Goal: Task Accomplishment & Management: Manage account settings

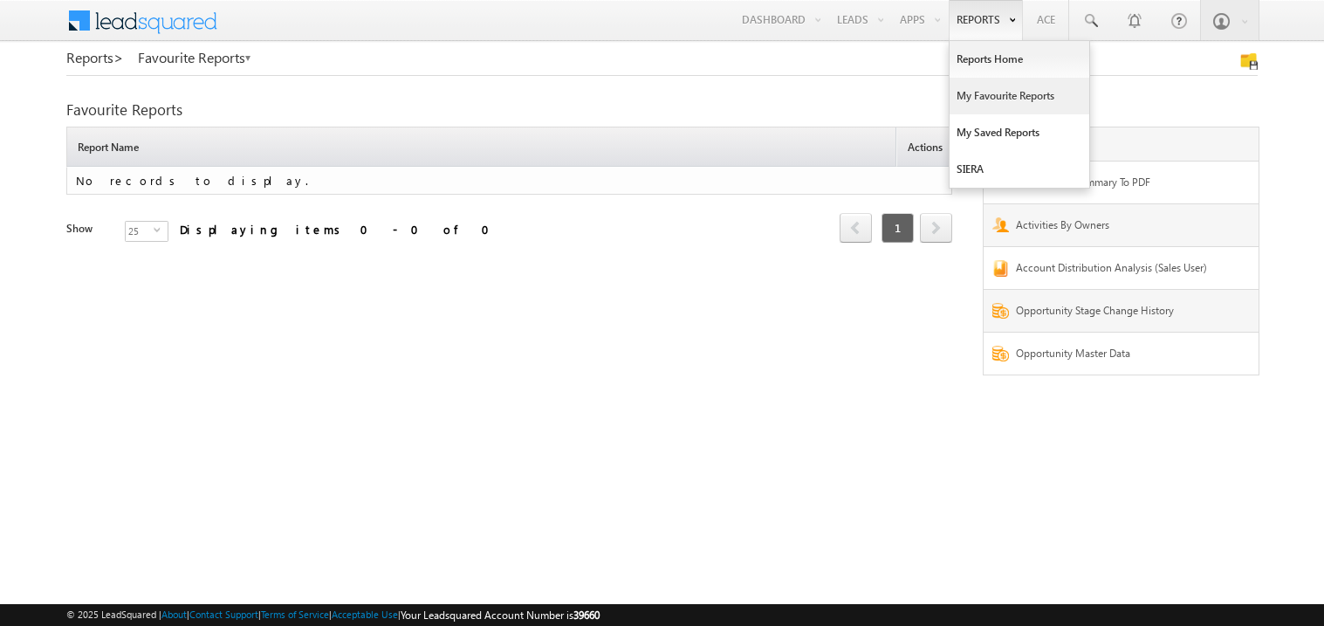
click at [967, 94] on link "My Favourite Reports" at bounding box center [1020, 96] width 140 height 37
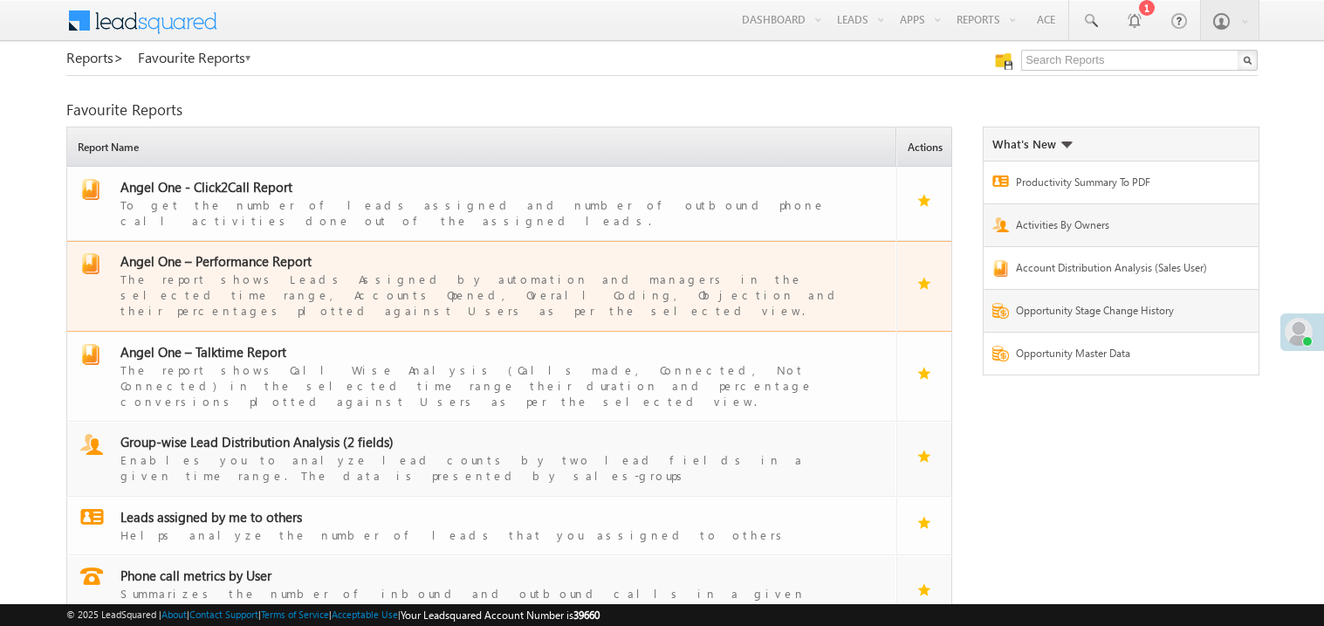
click at [257, 252] on span "Angel One – Performance Report" at bounding box center [215, 260] width 191 height 17
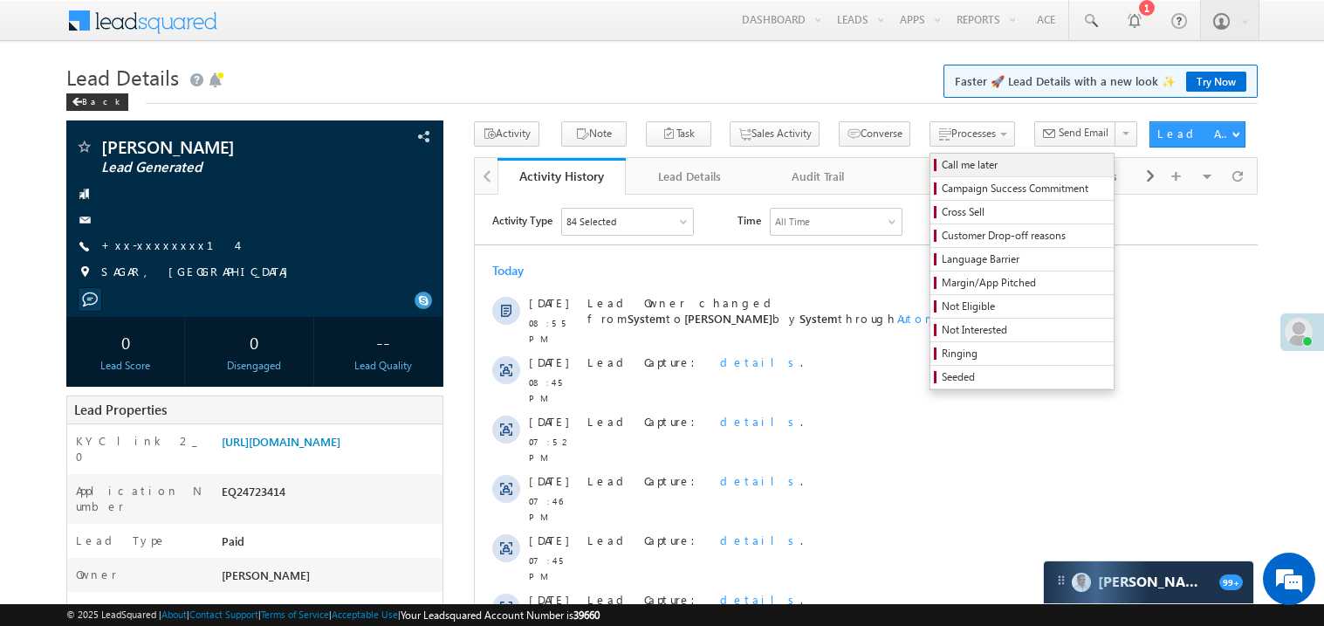
click at [942, 168] on span "Call me later" at bounding box center [1025, 165] width 166 height 16
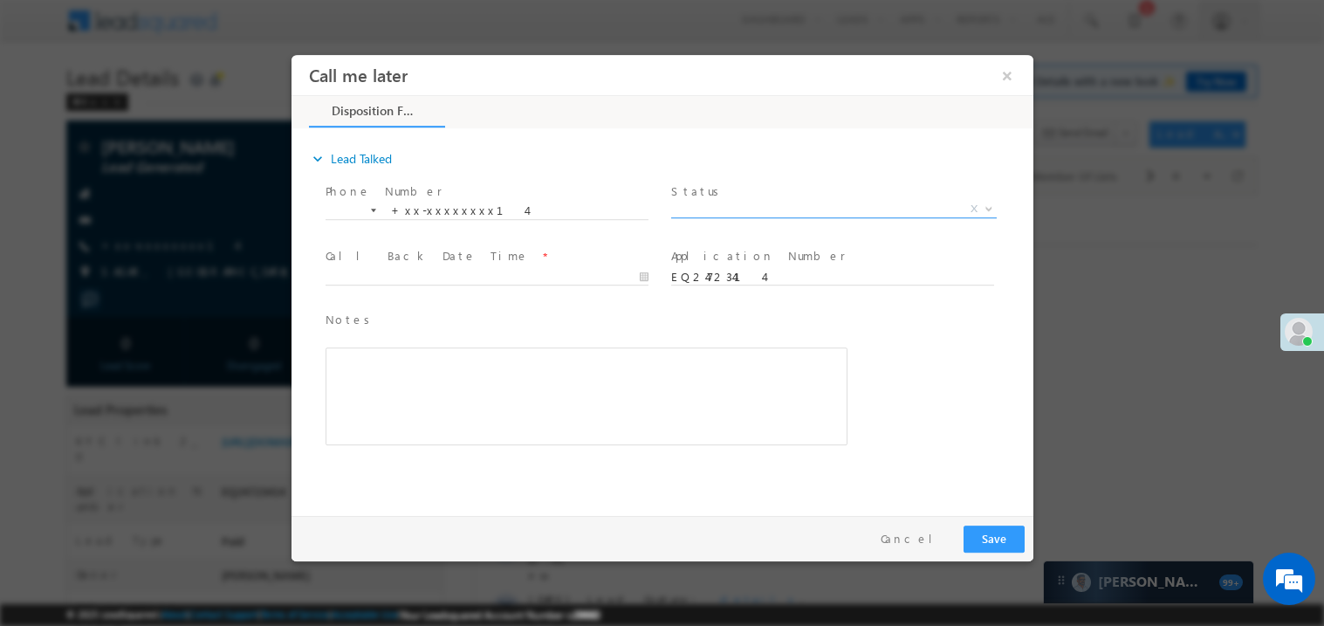
click at [707, 195] on span "Status *" at bounding box center [832, 191] width 322 height 19
click at [701, 208] on span "X" at bounding box center [834, 208] width 326 height 17
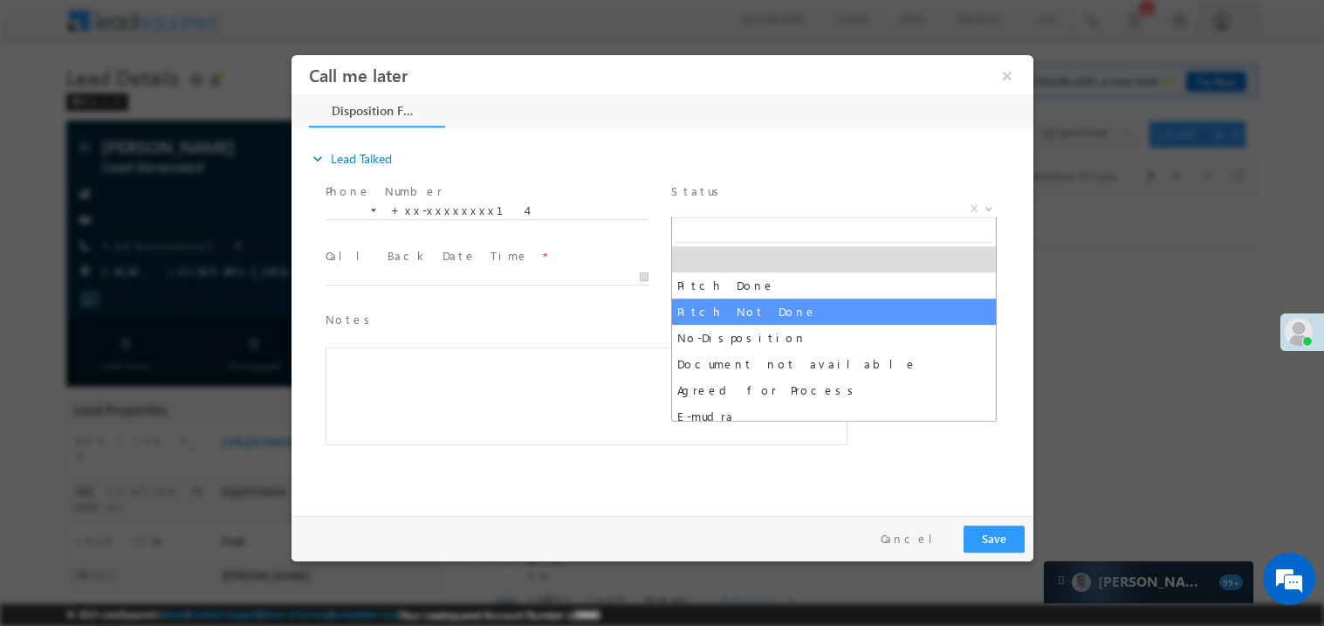
select select "Pitch Not Done"
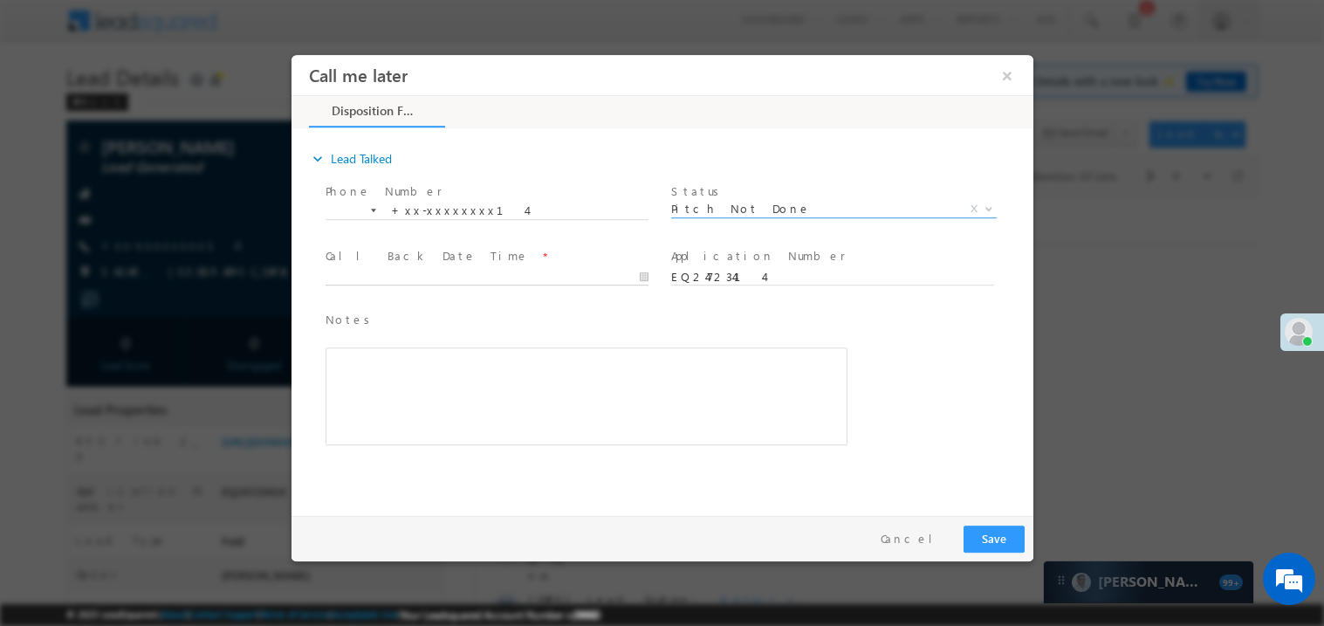
click at [416, 277] on body "Call me later ×" at bounding box center [662, 280] width 742 height 453
type input "09/08/25 9:13 PM"
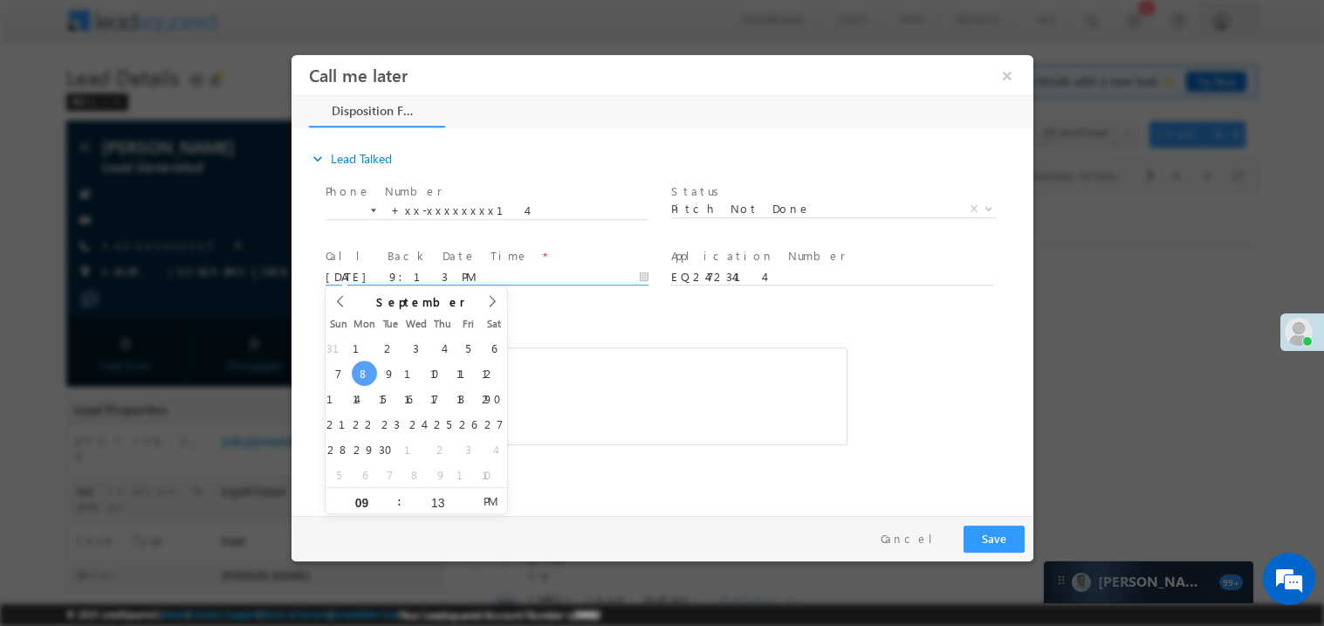
click at [523, 314] on span "Notes *" at bounding box center [573, 319] width 496 height 19
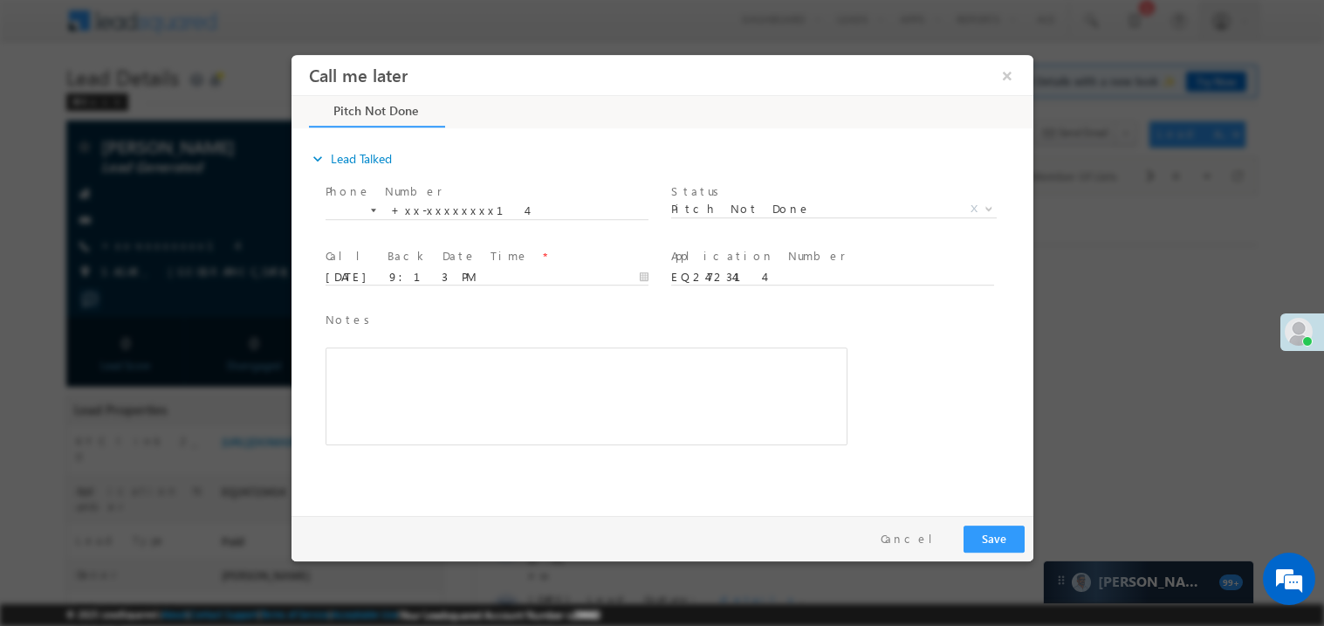
click at [464, 389] on div "Rich Text Editor, 40788eee-0fb2-11ec-a811-0adc8a9d82c2__tab1__section1__Notes__…" at bounding box center [586, 396] width 522 height 98
click at [1008, 531] on button "Save" at bounding box center [993, 538] width 61 height 27
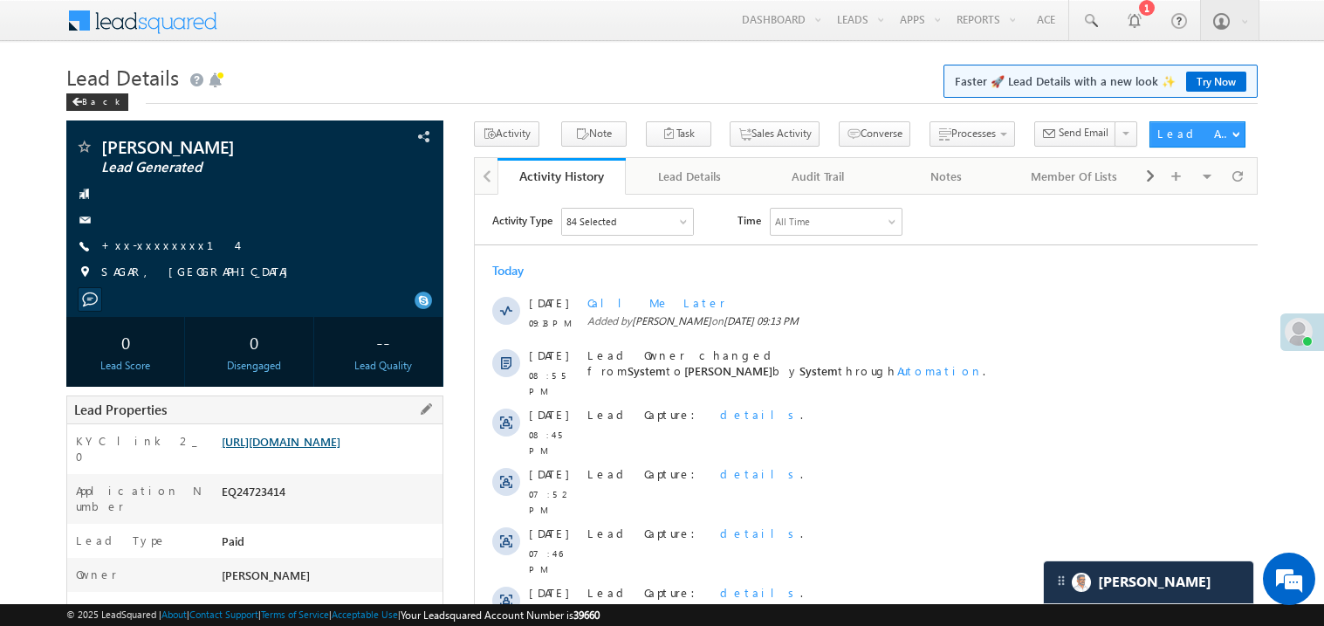
click at [341, 449] on link "https://angelbroking1-pk3em7sa.customui-test.leadsquared.com?leadId=10167e27-76…" at bounding box center [281, 441] width 119 height 15
click at [171, 250] on link "+xx-xxxxxxxx14" at bounding box center [168, 244] width 135 height 15
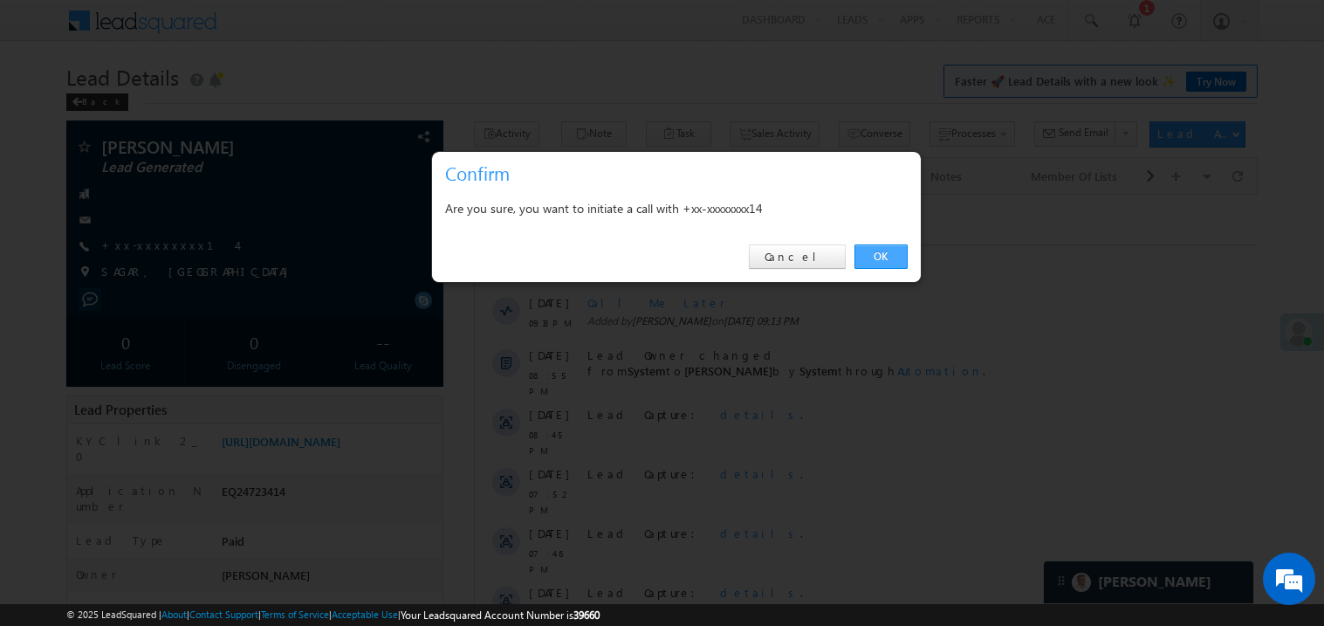
click at [888, 251] on link "OK" at bounding box center [881, 256] width 53 height 24
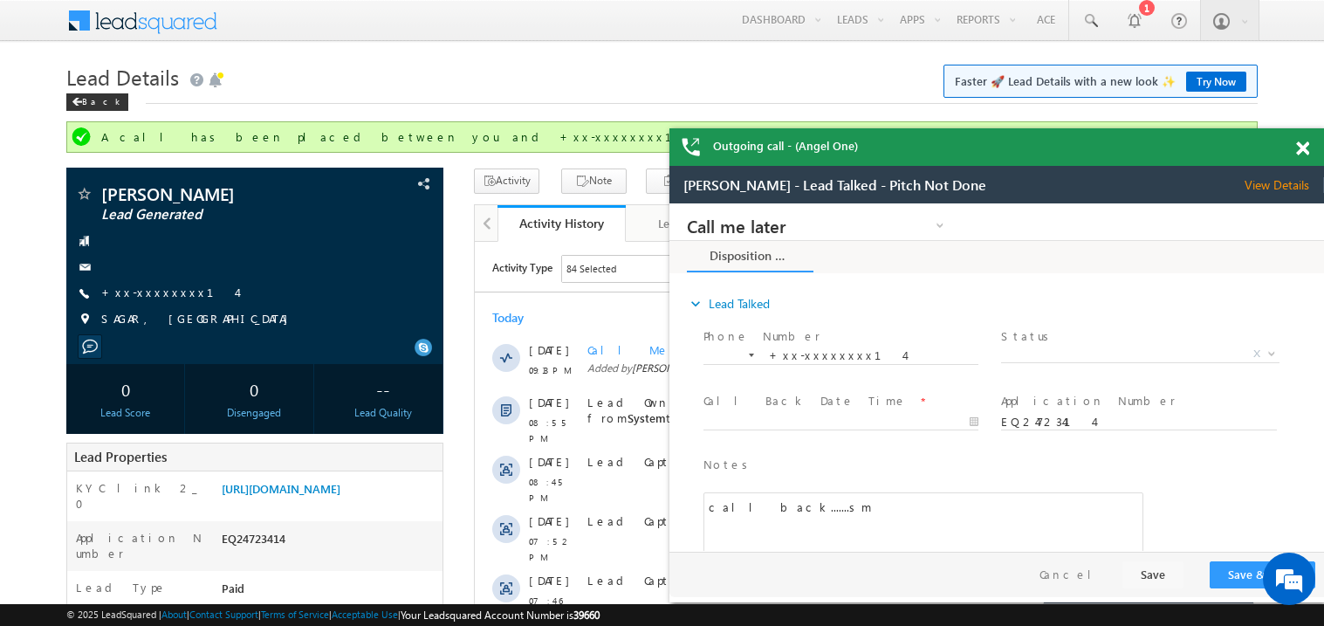
click at [1305, 149] on span at bounding box center [1303, 148] width 13 height 15
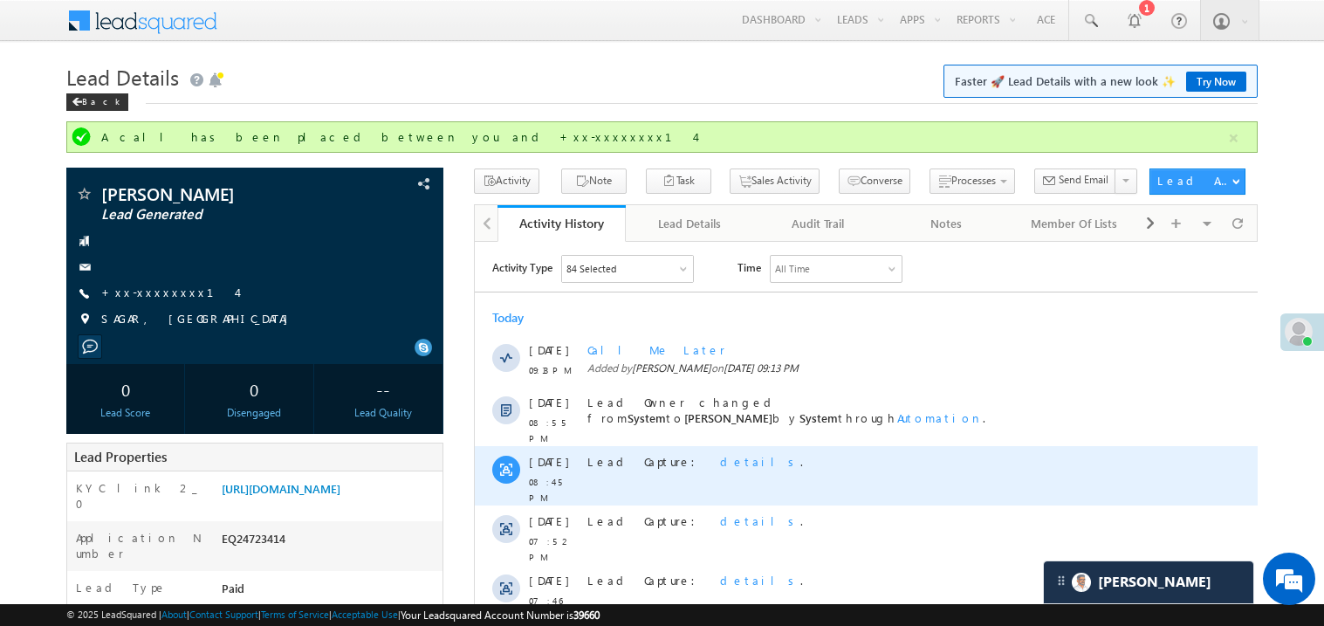
click at [775, 461] on div "Lead Capture: details ." at bounding box center [874, 461] width 574 height 16
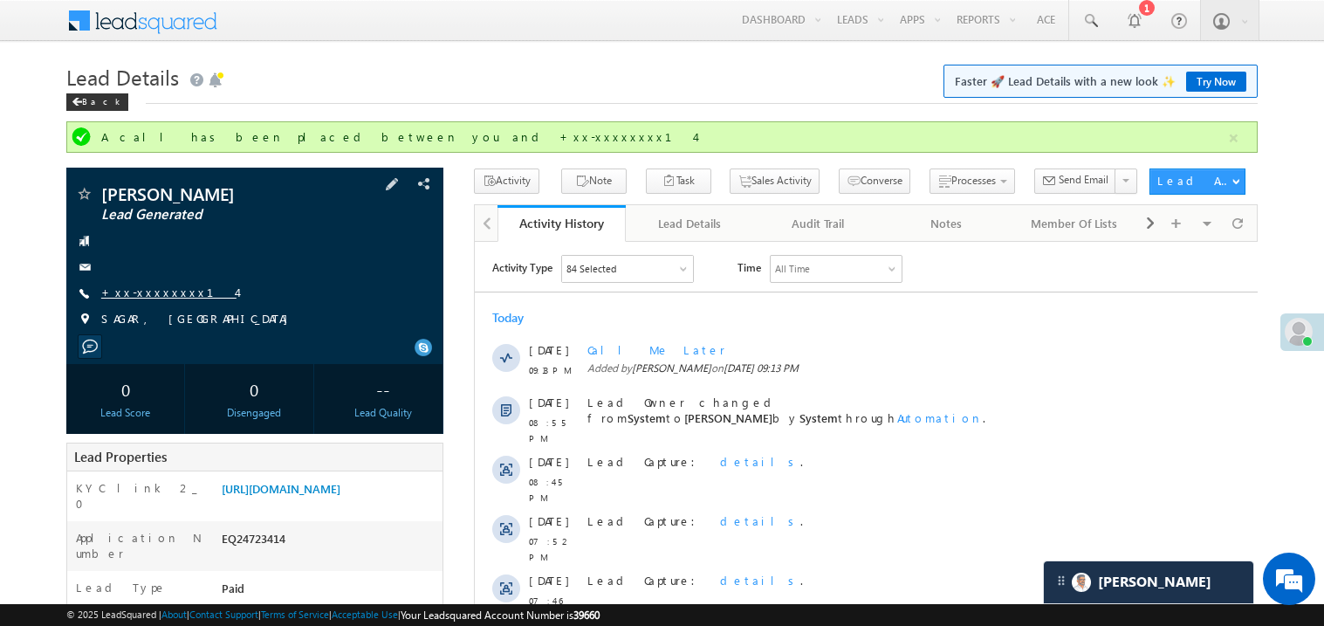
click at [172, 294] on link "+xx-xxxxxxxx14" at bounding box center [168, 292] width 135 height 15
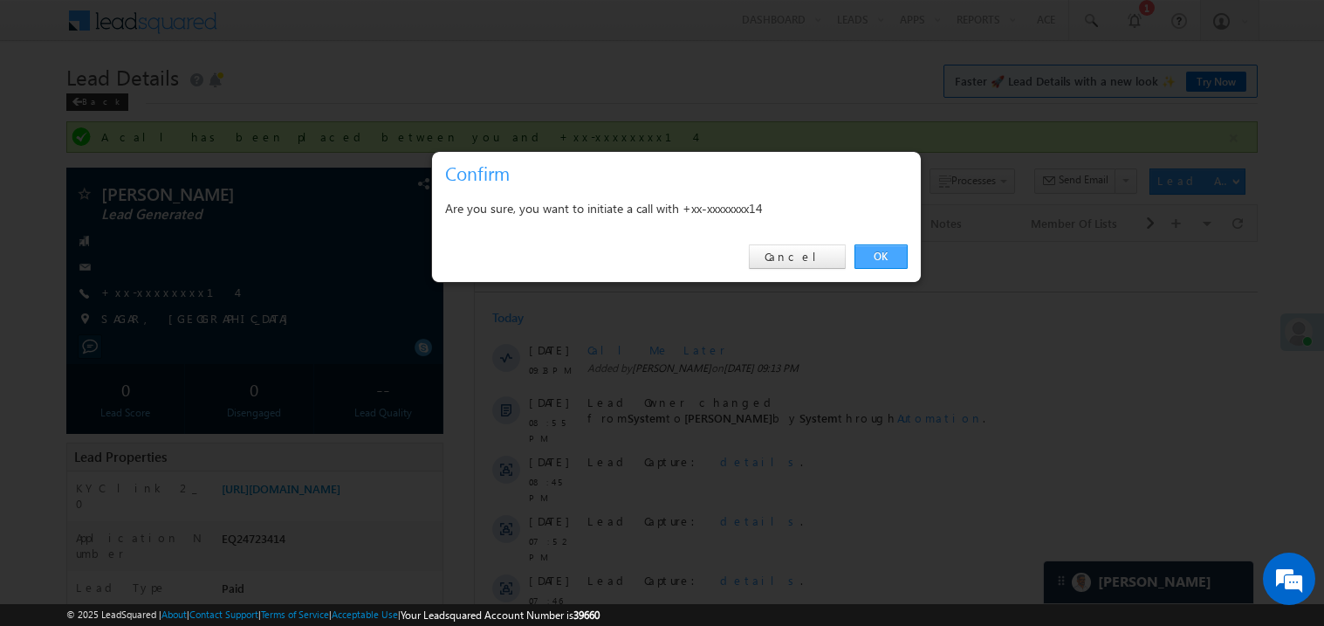
click at [871, 251] on link "OK" at bounding box center [881, 256] width 53 height 24
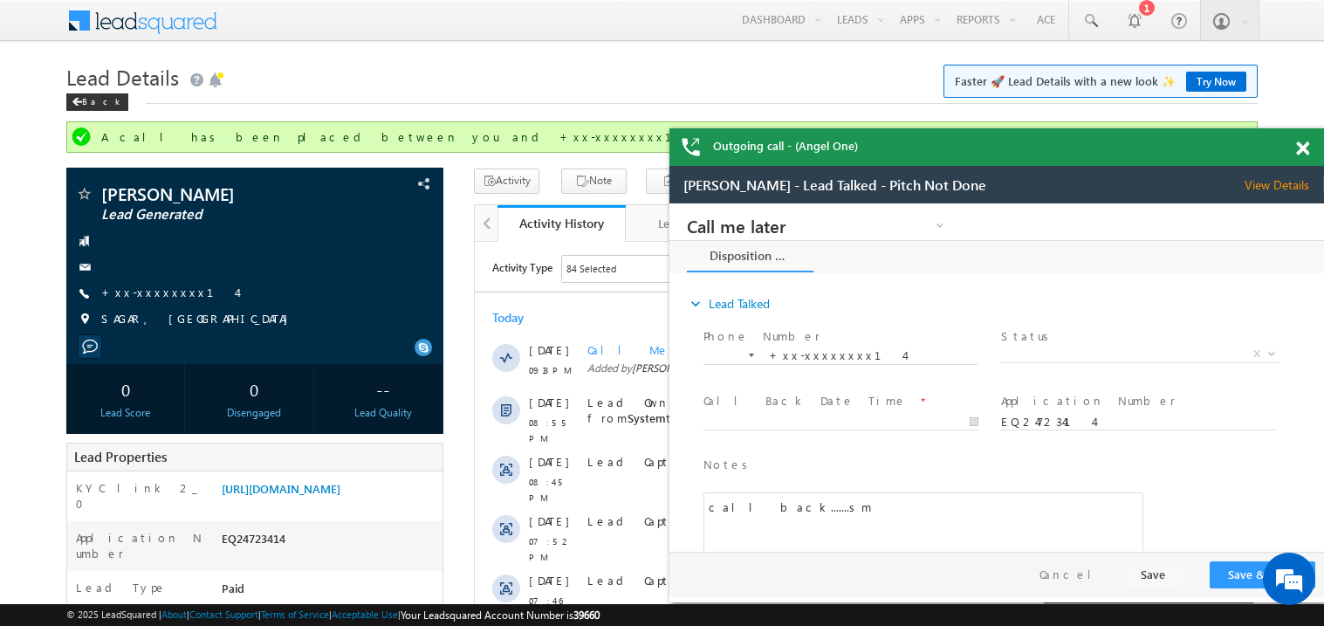
click at [1294, 147] on div "Outgoing call - (Angel One)" at bounding box center [997, 147] width 655 height 38
click at [1297, 148] on span at bounding box center [1303, 148] width 13 height 15
click at [1309, 149] on span at bounding box center [1303, 148] width 13 height 15
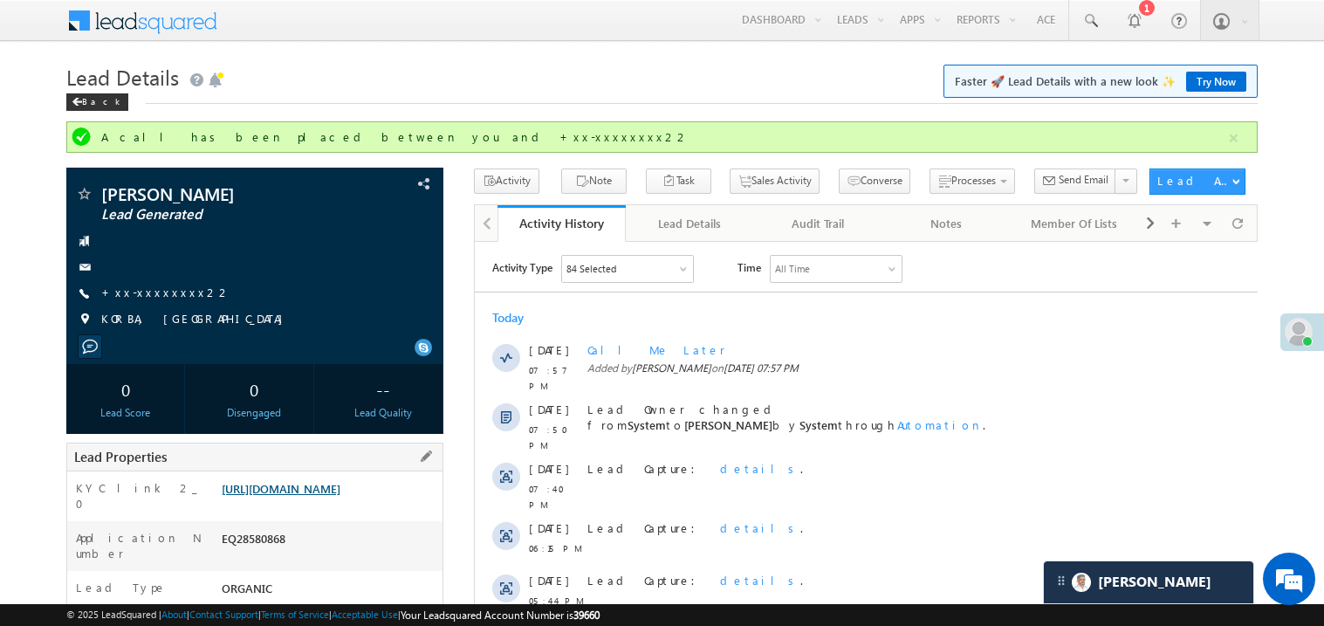
click at [328, 496] on link "[URL][DOMAIN_NAME]" at bounding box center [281, 488] width 119 height 15
click at [336, 496] on link "[URL][DOMAIN_NAME]" at bounding box center [281, 488] width 119 height 15
click at [337, 496] on link "https://angelbroking1-pk3em7sa.customui-test.leadsquared.com?leadId=4f4123af-99…" at bounding box center [281, 488] width 119 height 15
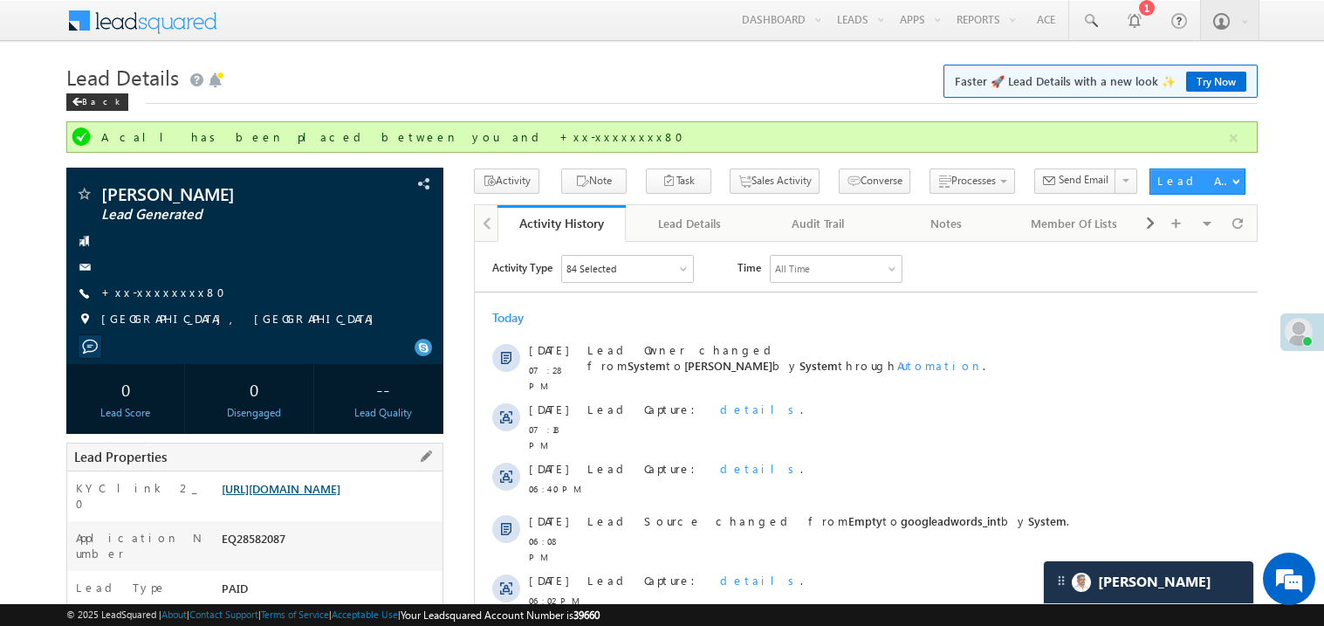
click at [341, 496] on link "https://angelbroking1-pk3em7sa.customui-test.leadsquared.com?leadId=93877778-89…" at bounding box center [281, 488] width 119 height 15
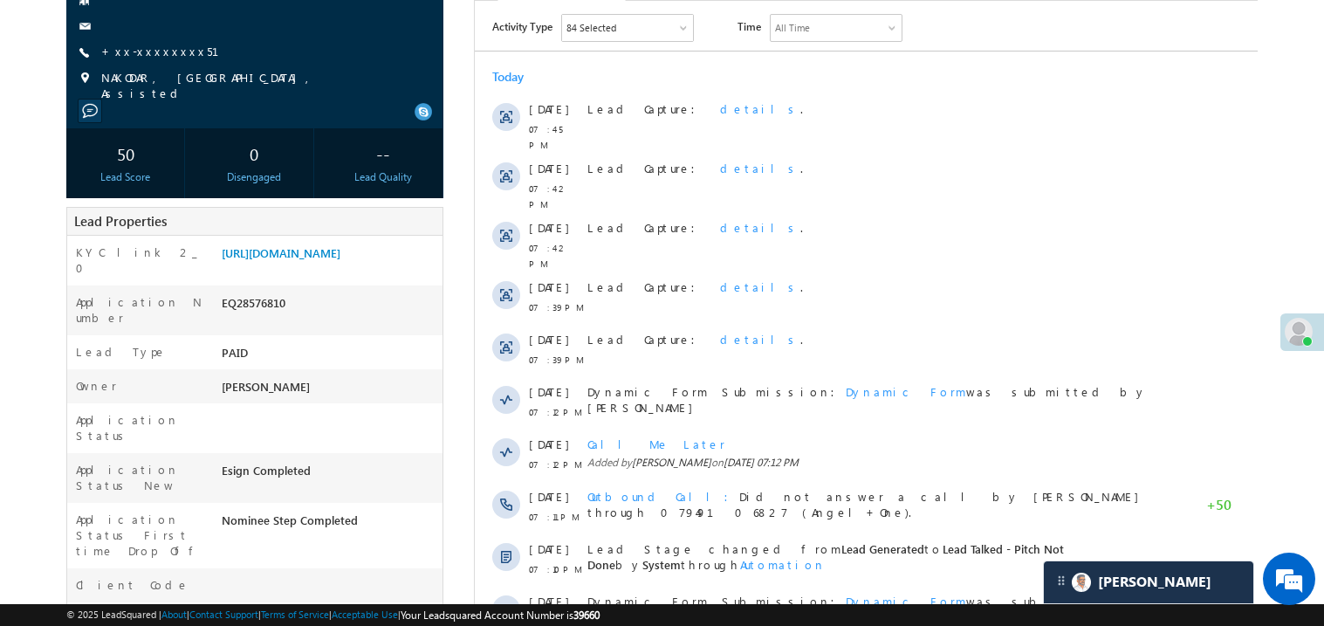
scroll to position [244, 0]
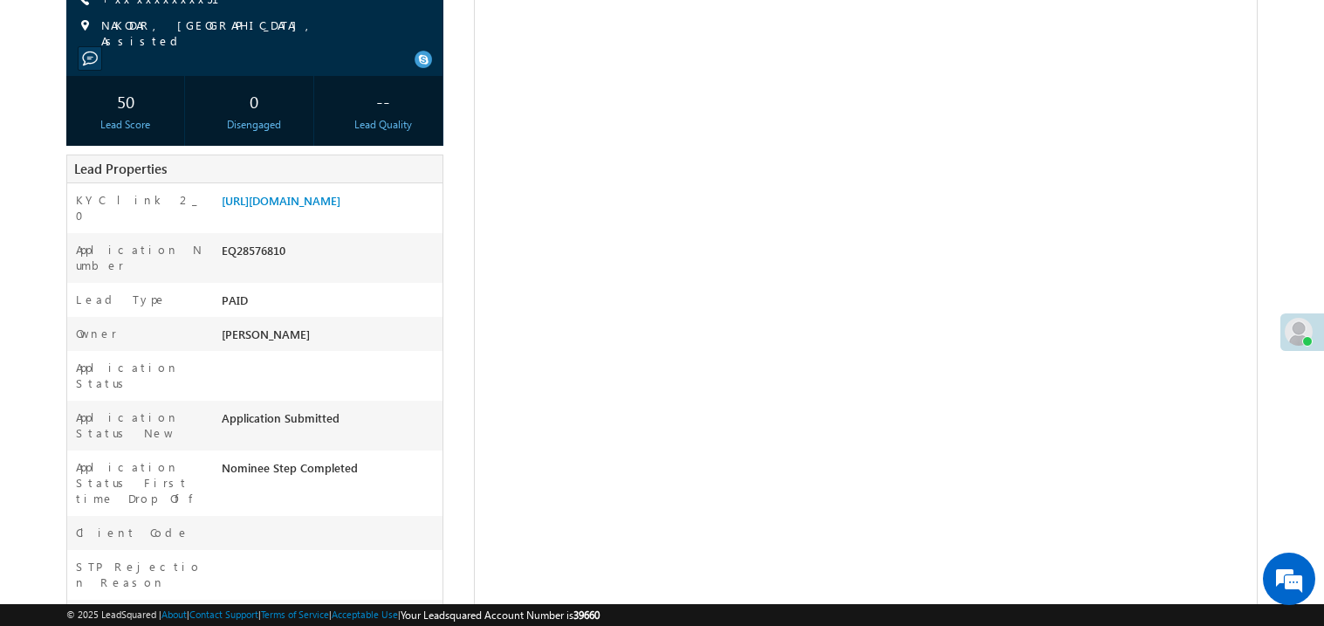
scroll to position [244, 0]
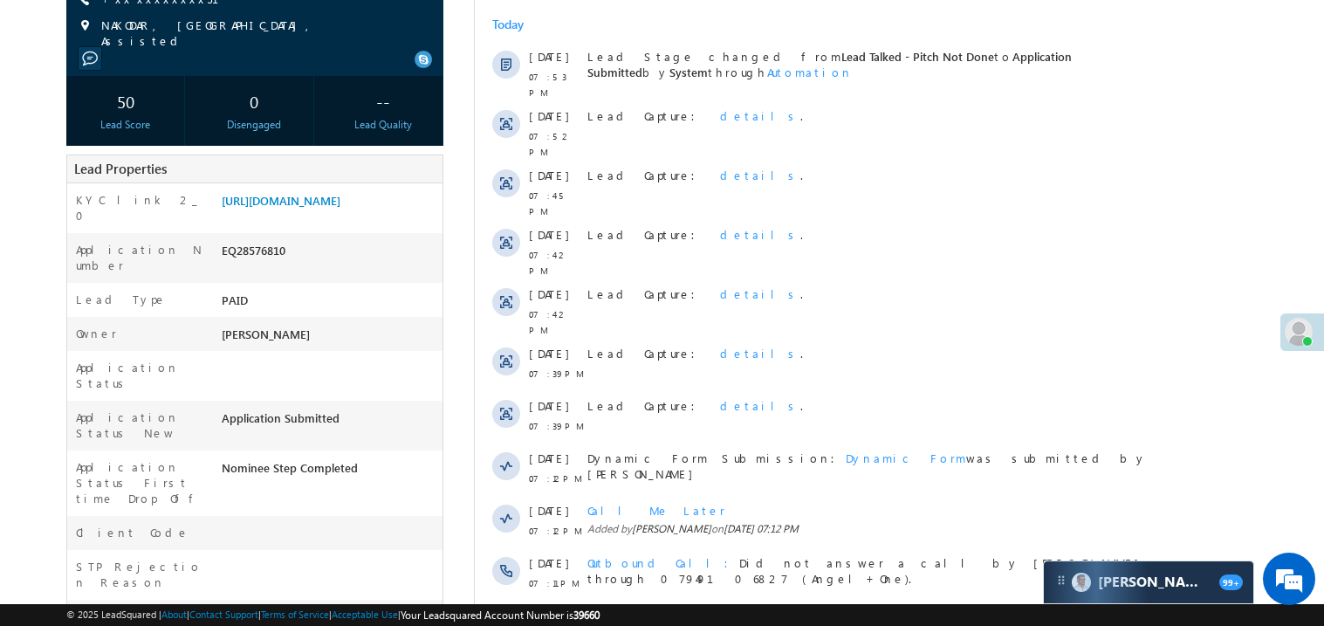
scroll to position [244, 0]
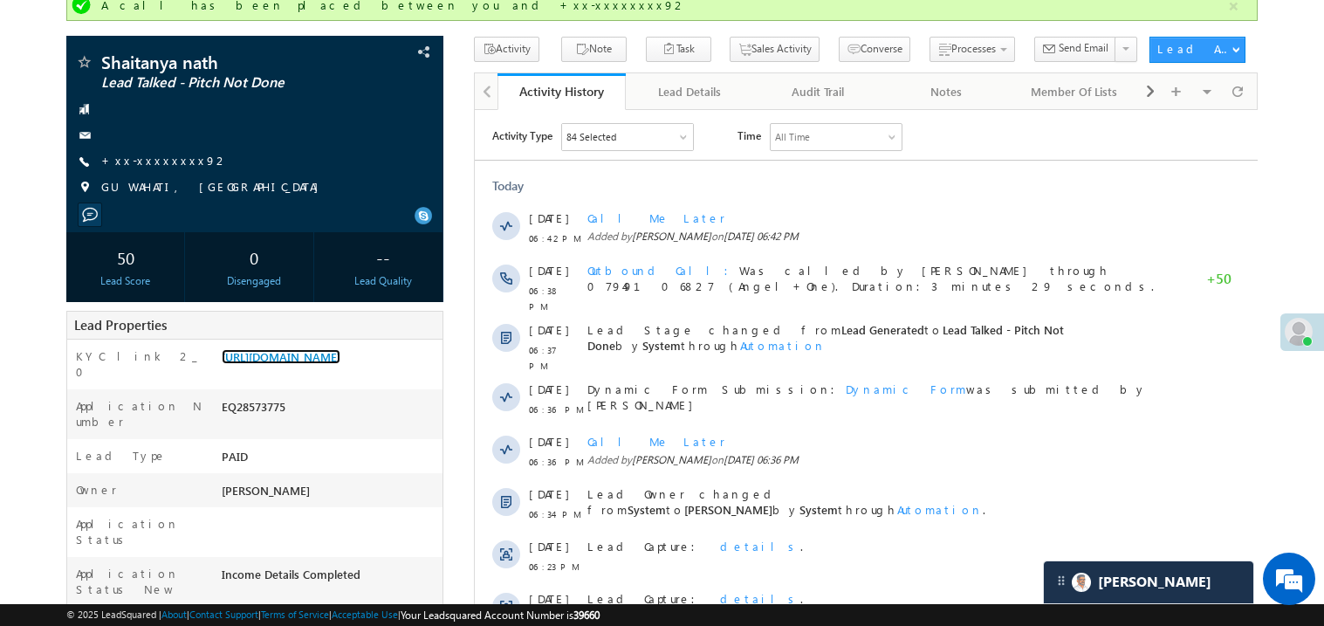
scroll to position [132, 0]
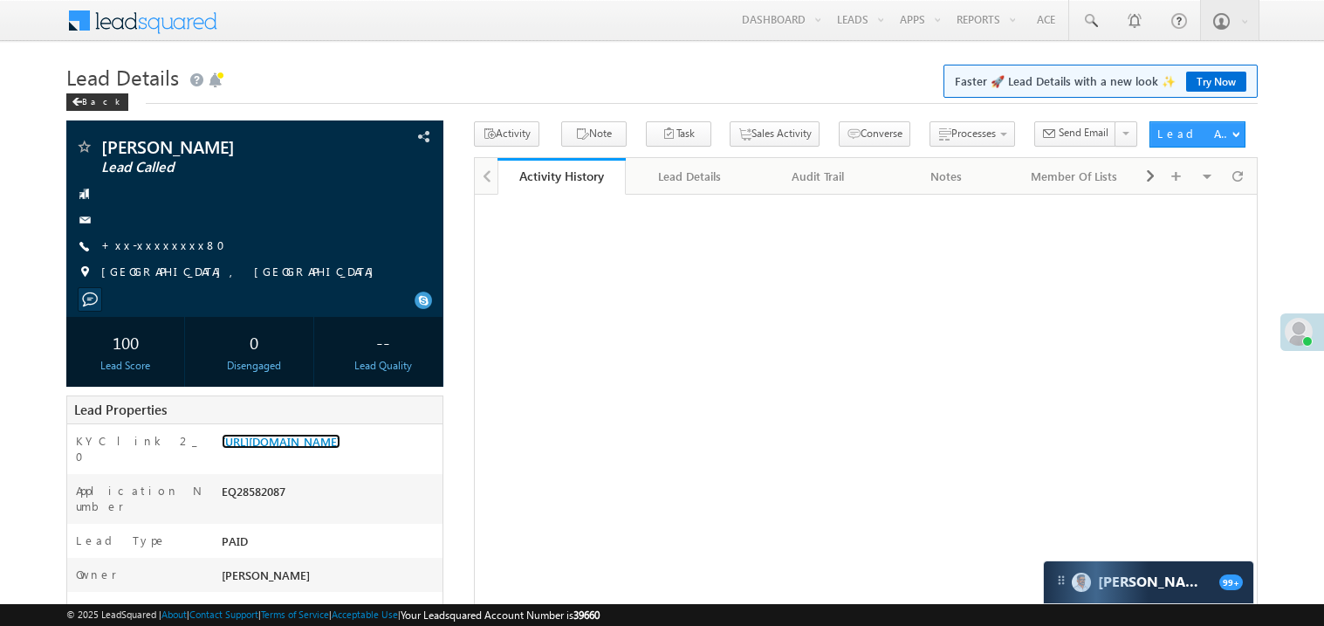
click at [340, 449] on link "[URL][DOMAIN_NAME]" at bounding box center [281, 441] width 119 height 15
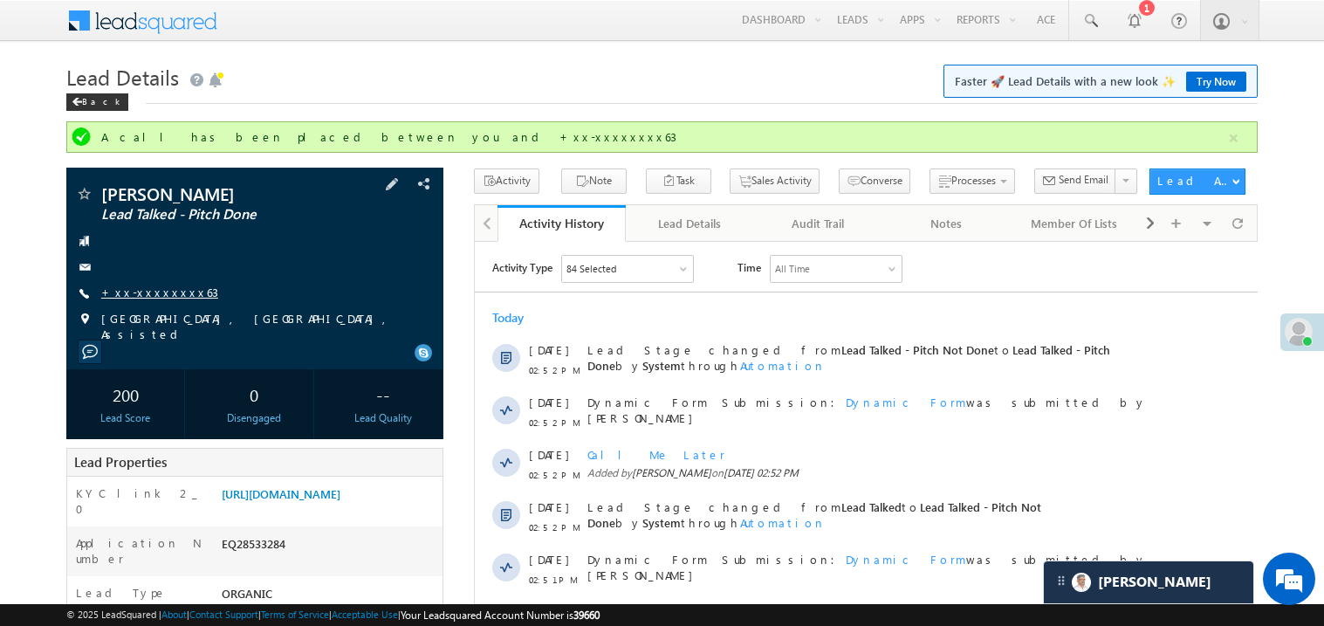
click at [165, 296] on link "+xx-xxxxxxxx63" at bounding box center [159, 292] width 117 height 15
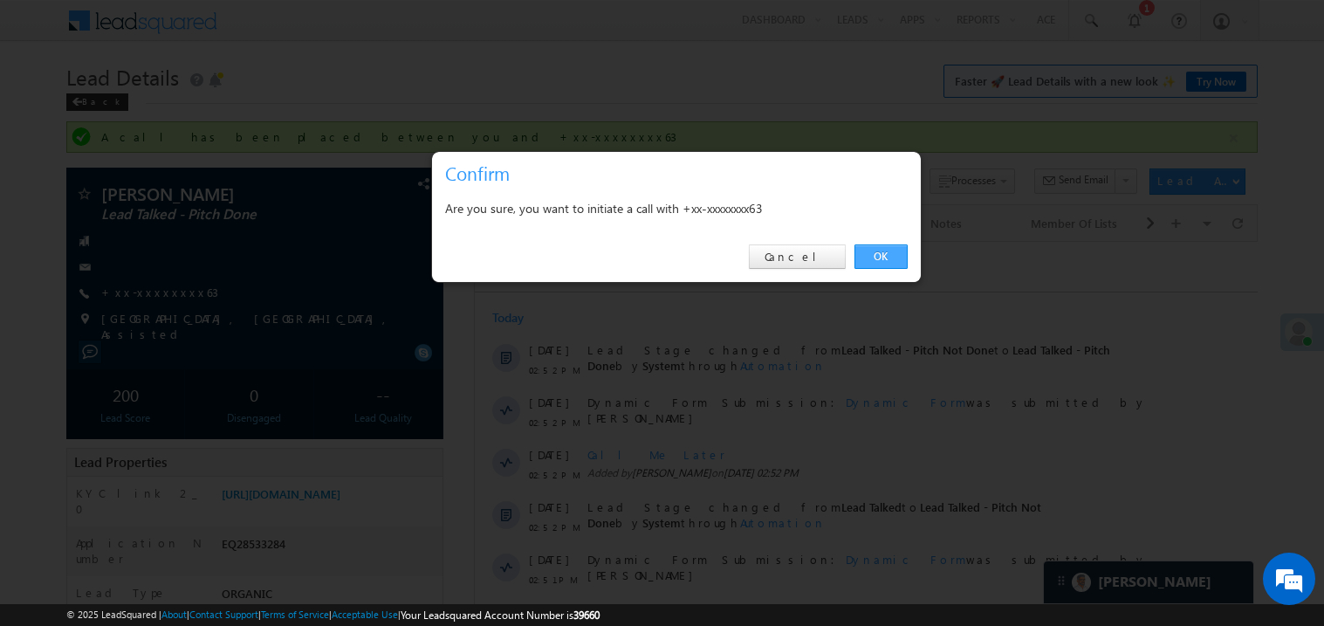
click at [885, 258] on link "OK" at bounding box center [881, 256] width 53 height 24
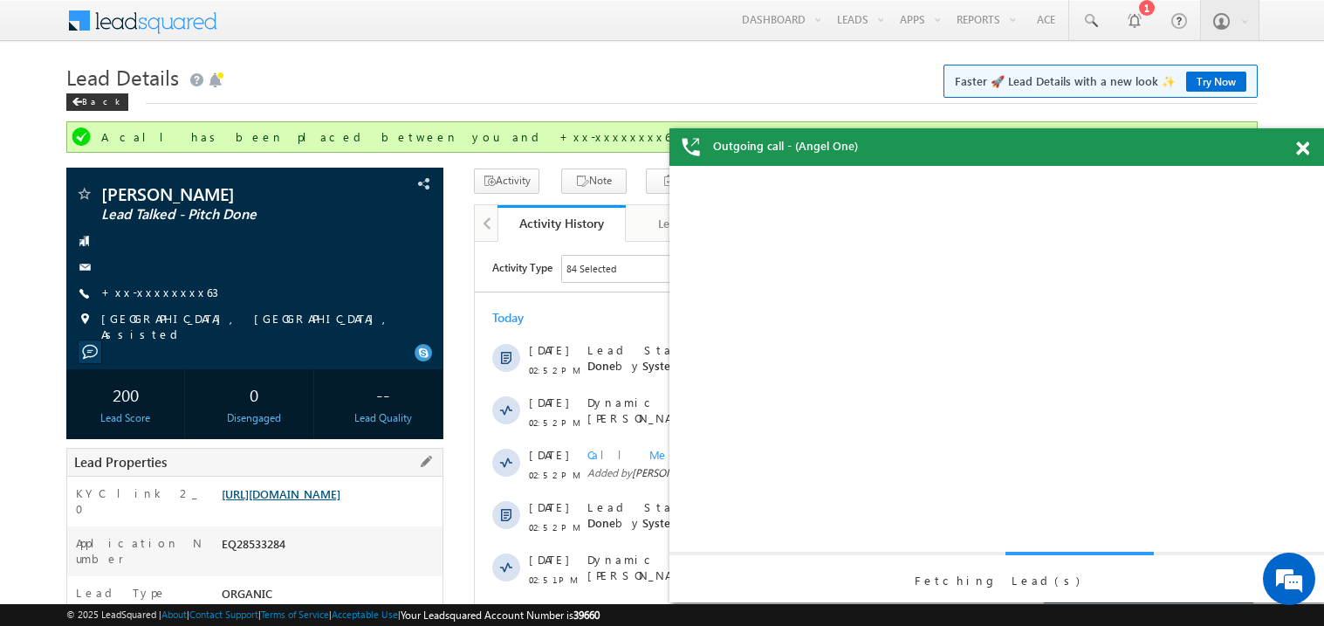
click at [341, 500] on link "https://angelbroking1-pk3em7sa.customui-test.leadsquared.com?leadId=1e7e1d0f-5a…" at bounding box center [281, 493] width 119 height 15
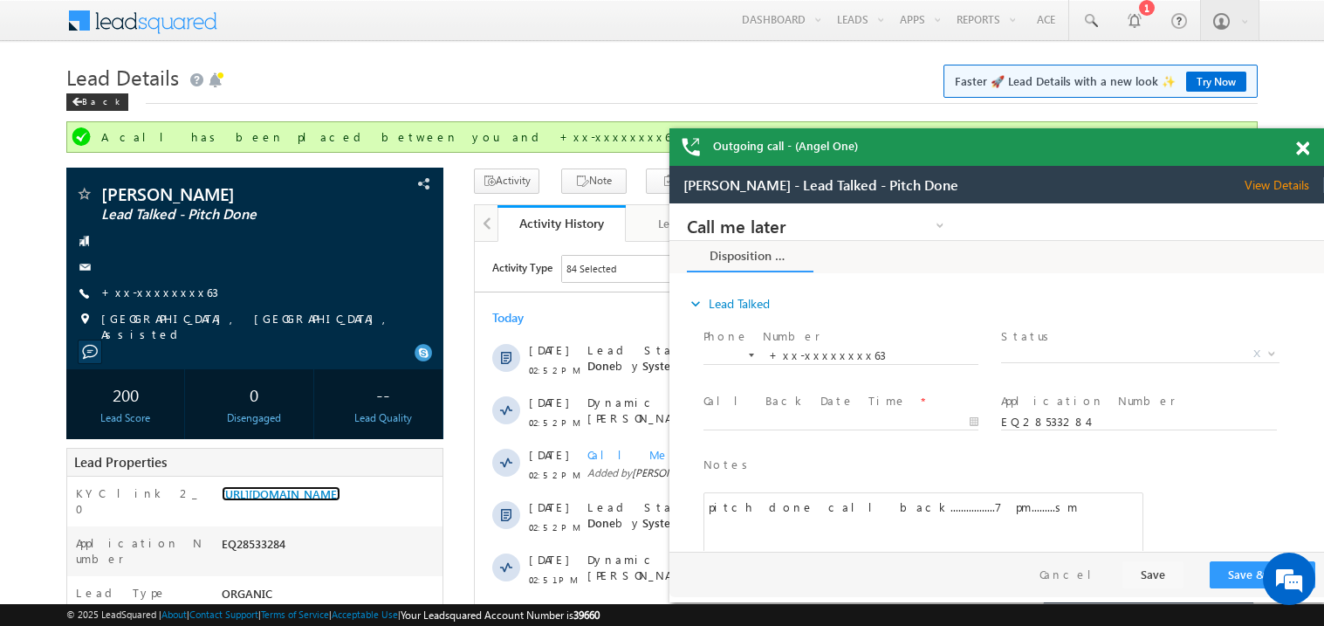
click at [1301, 148] on span at bounding box center [1303, 148] width 13 height 15
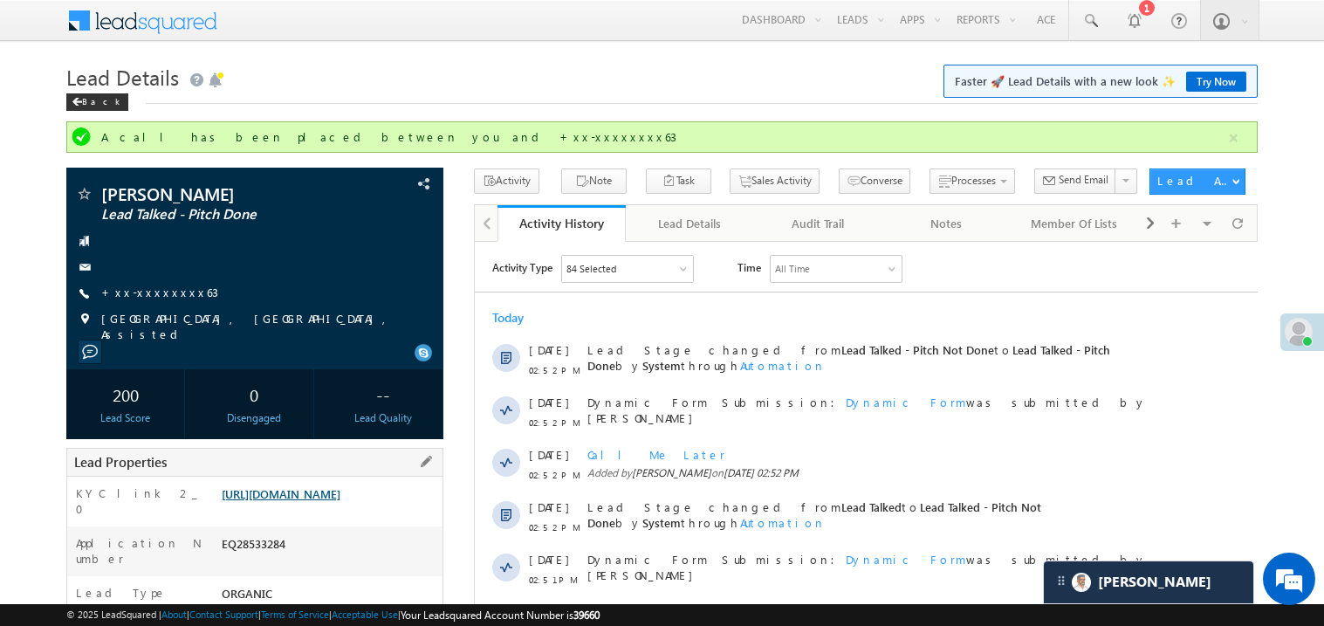
click at [315, 501] on link "https://angelbroking1-pk3em7sa.customui-test.leadsquared.com?leadId=1e7e1d0f-5a…" at bounding box center [281, 493] width 119 height 15
click at [313, 498] on link "https://angelbroking1-pk3em7sa.customui-test.leadsquared.com?leadId=1e7e1d0f-5a…" at bounding box center [281, 493] width 119 height 15
click at [172, 291] on link "+xx-xxxxxxxx63" at bounding box center [159, 292] width 117 height 15
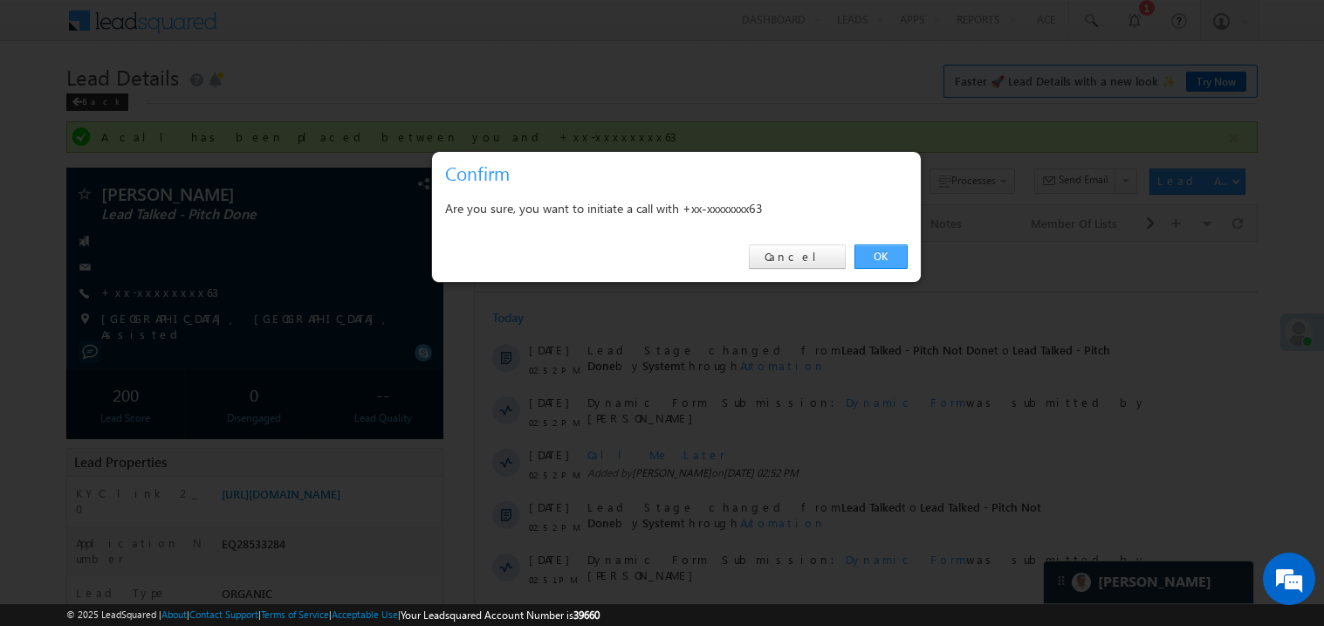
click at [883, 254] on link "OK" at bounding box center [881, 256] width 53 height 24
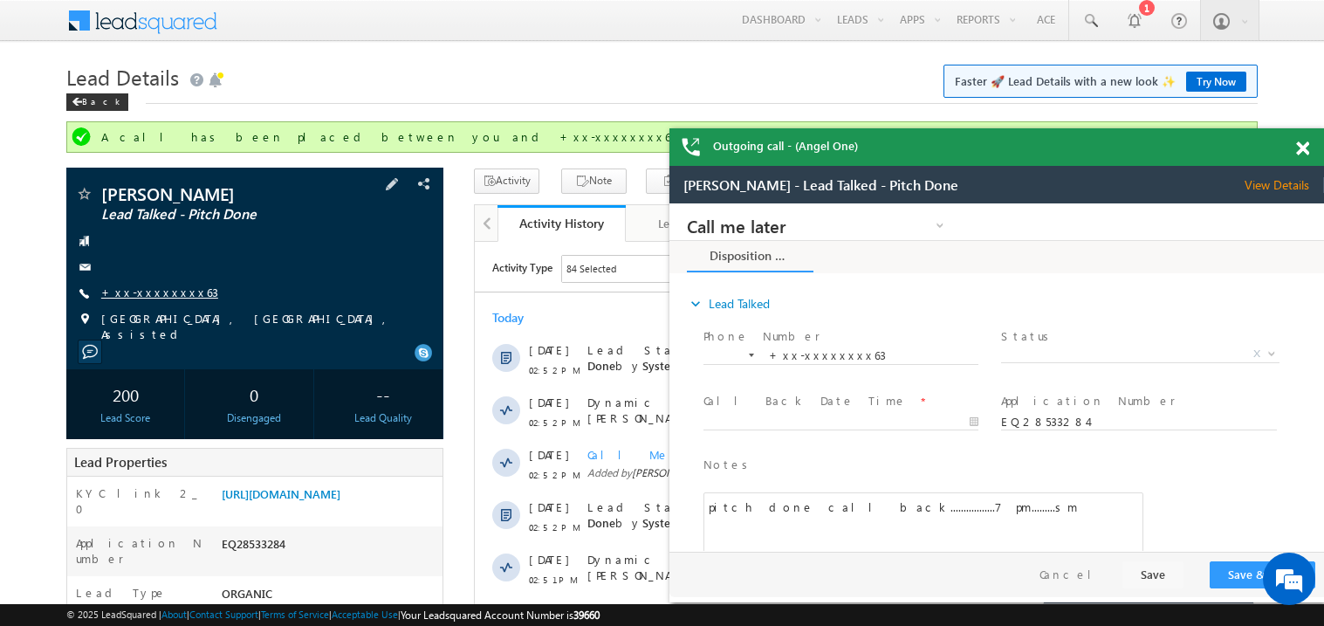
click at [169, 293] on link "+xx-xxxxxxxx63" at bounding box center [159, 292] width 117 height 15
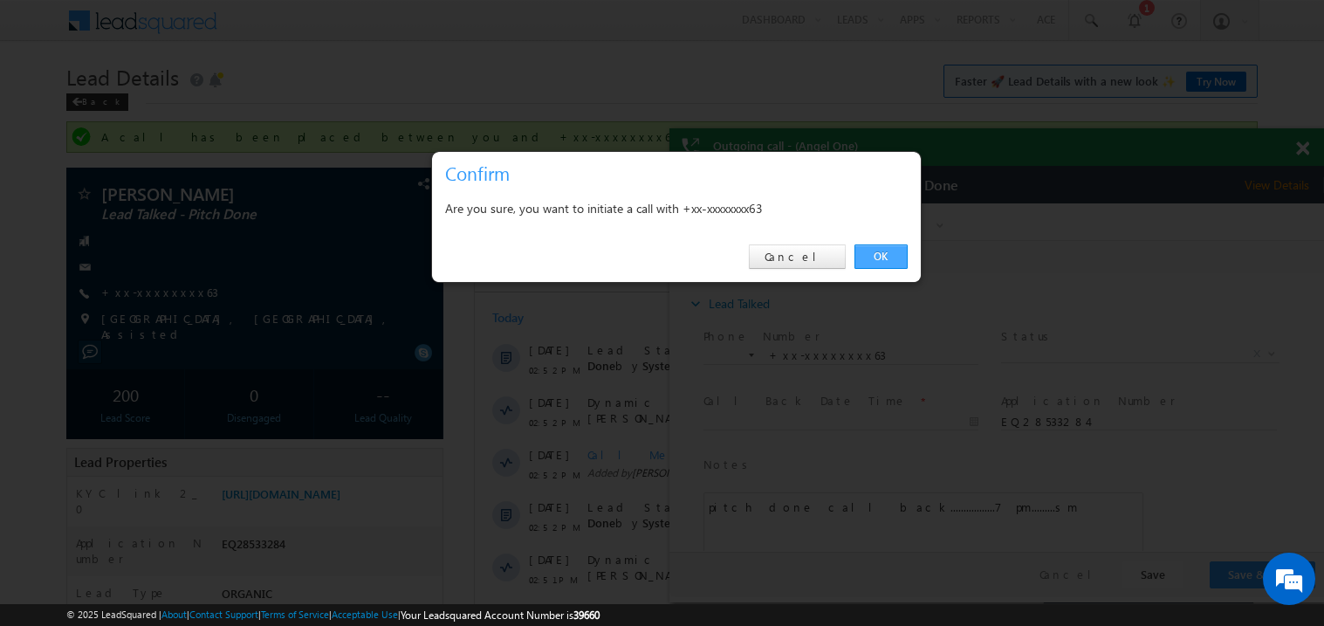
click at [888, 251] on link "OK" at bounding box center [881, 256] width 53 height 24
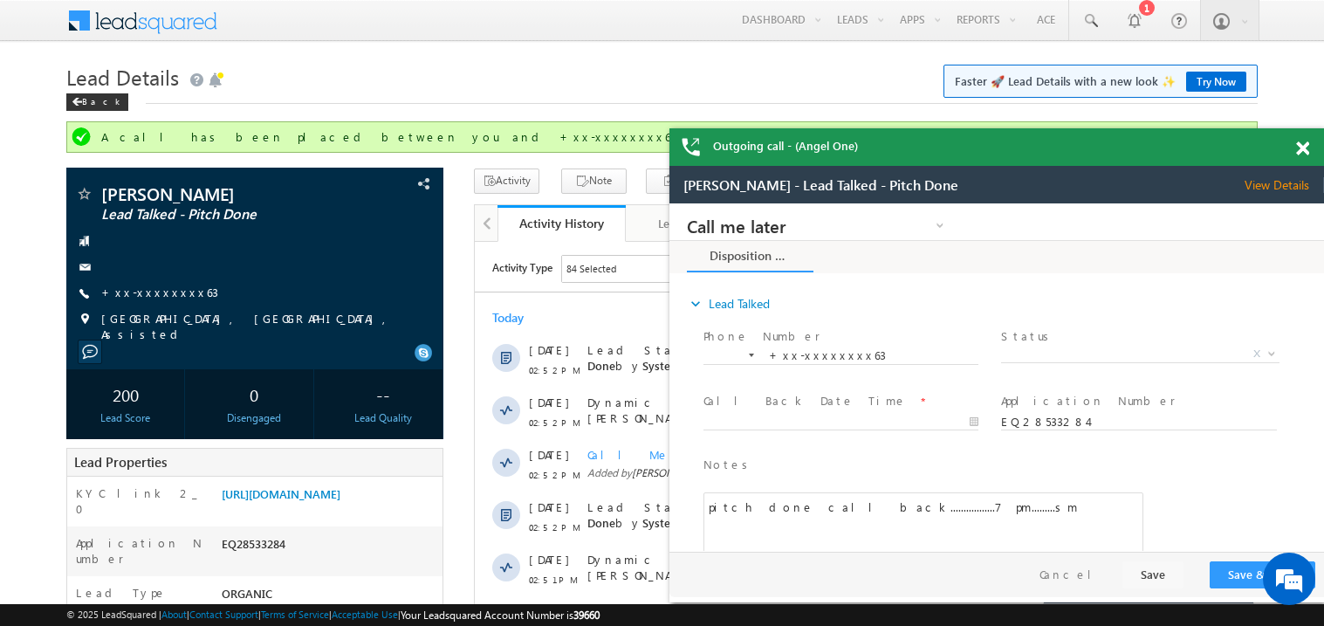
click at [1300, 148] on span at bounding box center [1303, 148] width 13 height 15
click at [0, 0] on div "Chhatish Mahla Lead Talked - Pitch Done +xx-xxxxxxxx63" at bounding box center [0, 0] width 0 height 0
click at [167, 289] on link "+xx-xxxxxxxx63" at bounding box center [159, 292] width 117 height 15
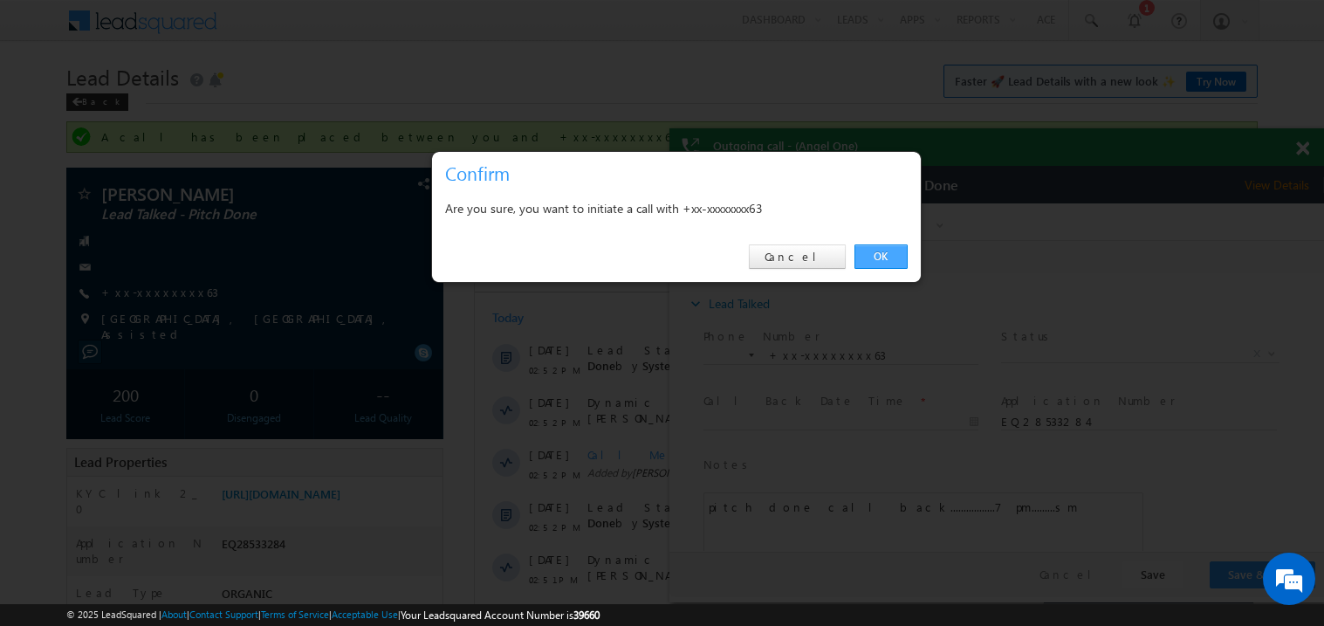
click at [881, 252] on link "OK" at bounding box center [881, 256] width 53 height 24
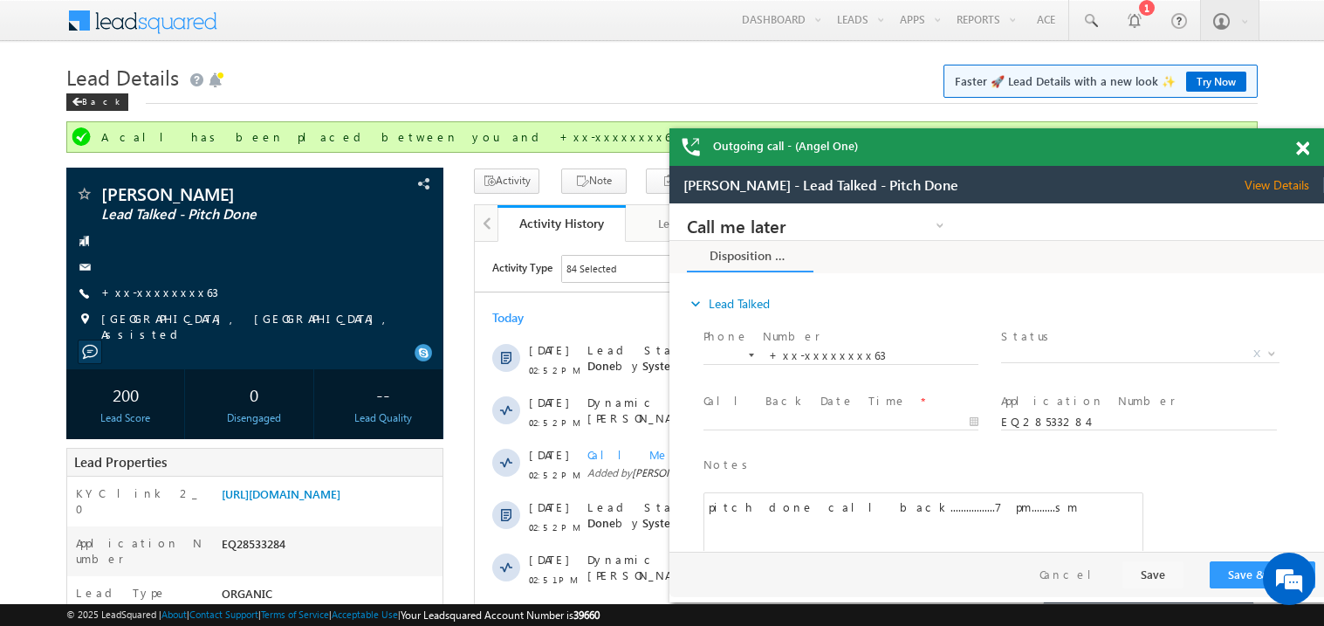
click at [1308, 148] on span at bounding box center [1303, 148] width 13 height 15
click at [1301, 146] on span at bounding box center [1303, 148] width 13 height 15
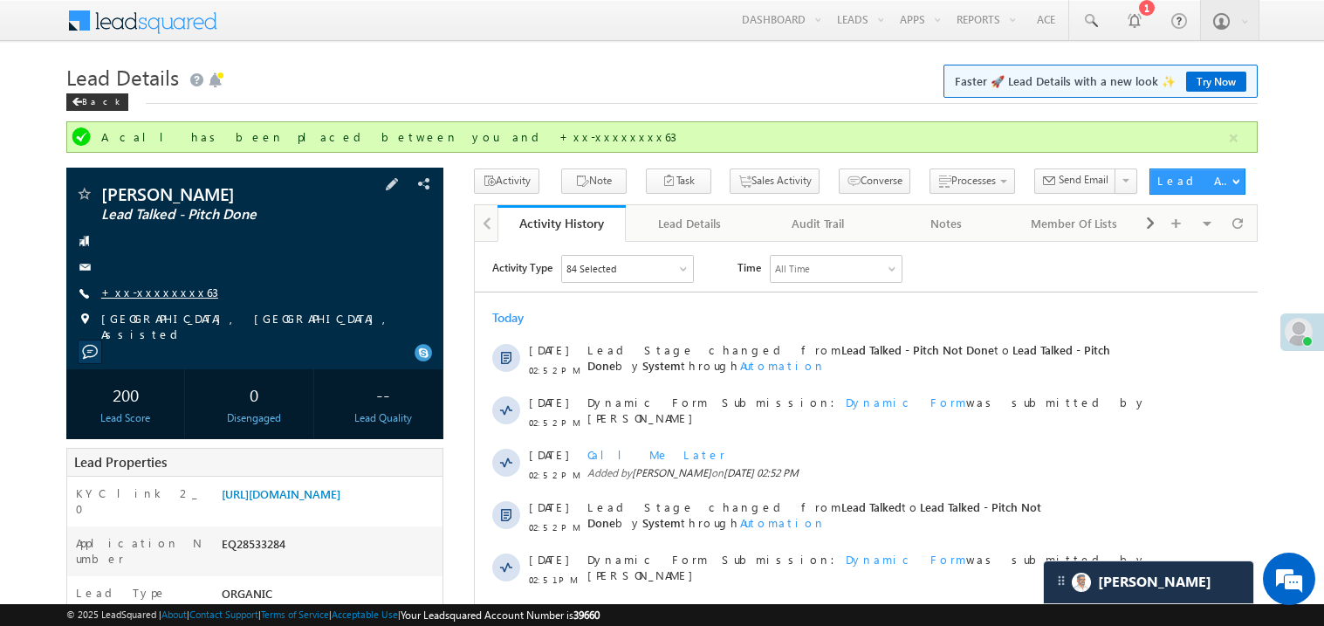
click at [163, 291] on link "+xx-xxxxxxxx63" at bounding box center [159, 292] width 117 height 15
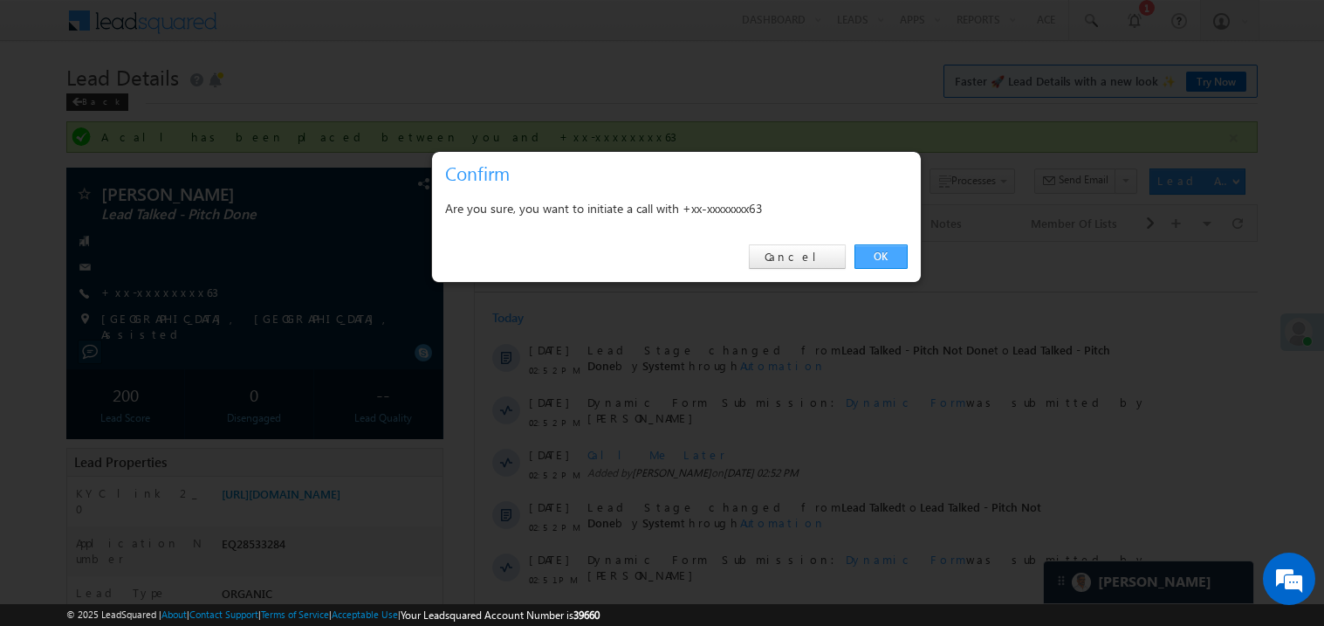
click at [870, 262] on link "OK" at bounding box center [881, 256] width 53 height 24
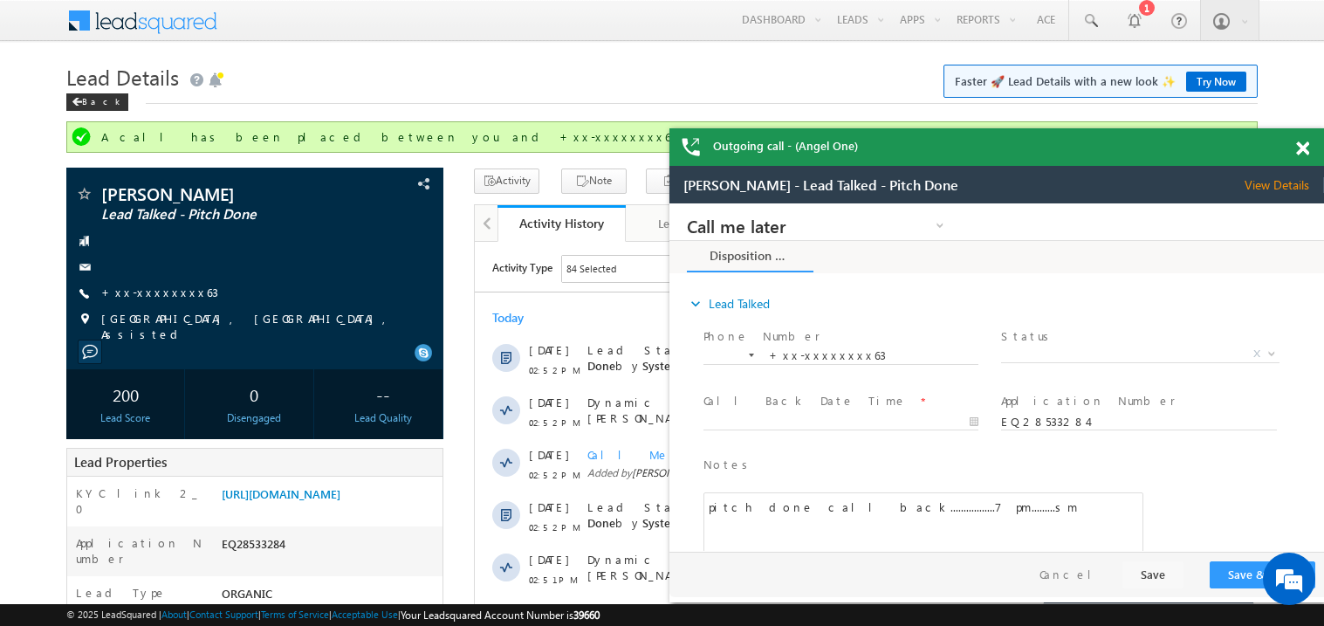
click at [1310, 149] on div at bounding box center [1313, 145] width 24 height 34
click at [1309, 149] on span at bounding box center [1303, 148] width 13 height 15
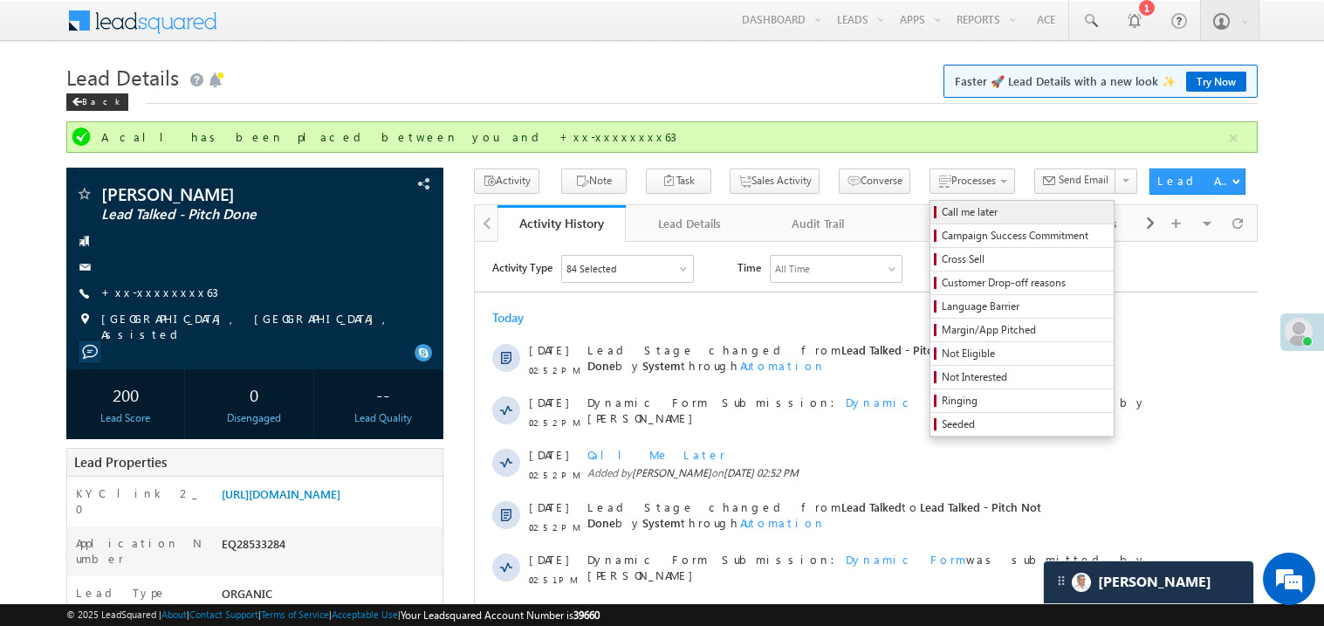
click at [942, 212] on span "Call me later" at bounding box center [1025, 212] width 166 height 16
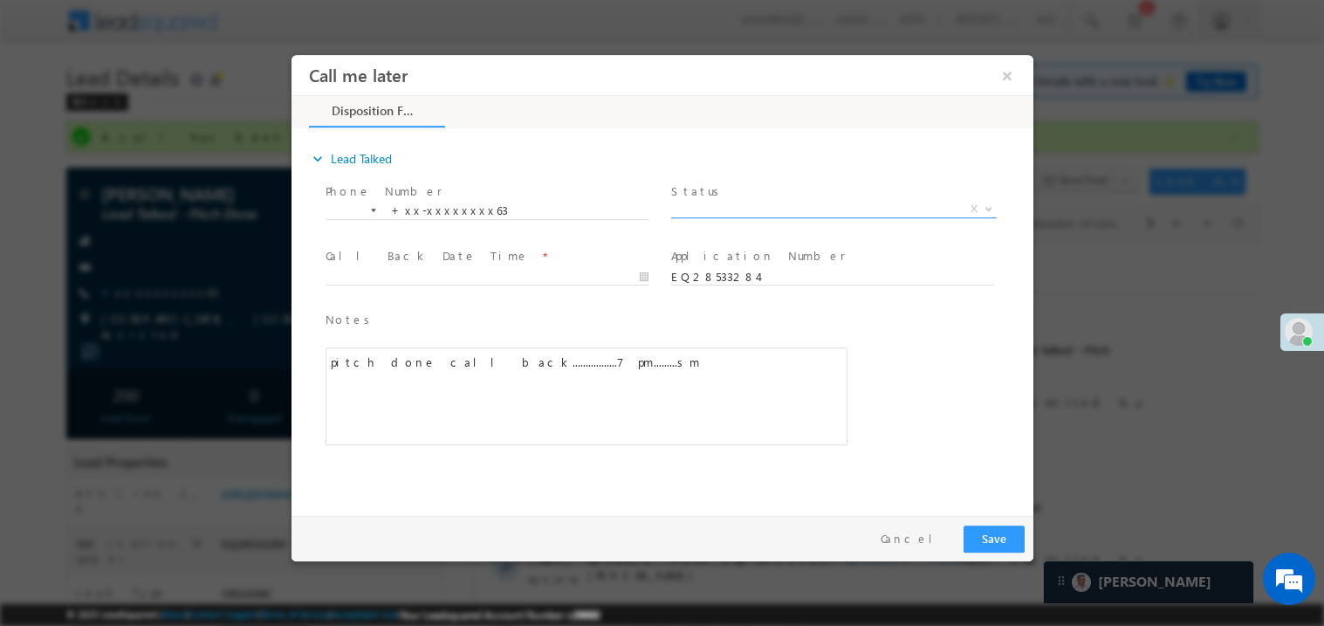
click at [733, 212] on span "X" at bounding box center [834, 208] width 326 height 17
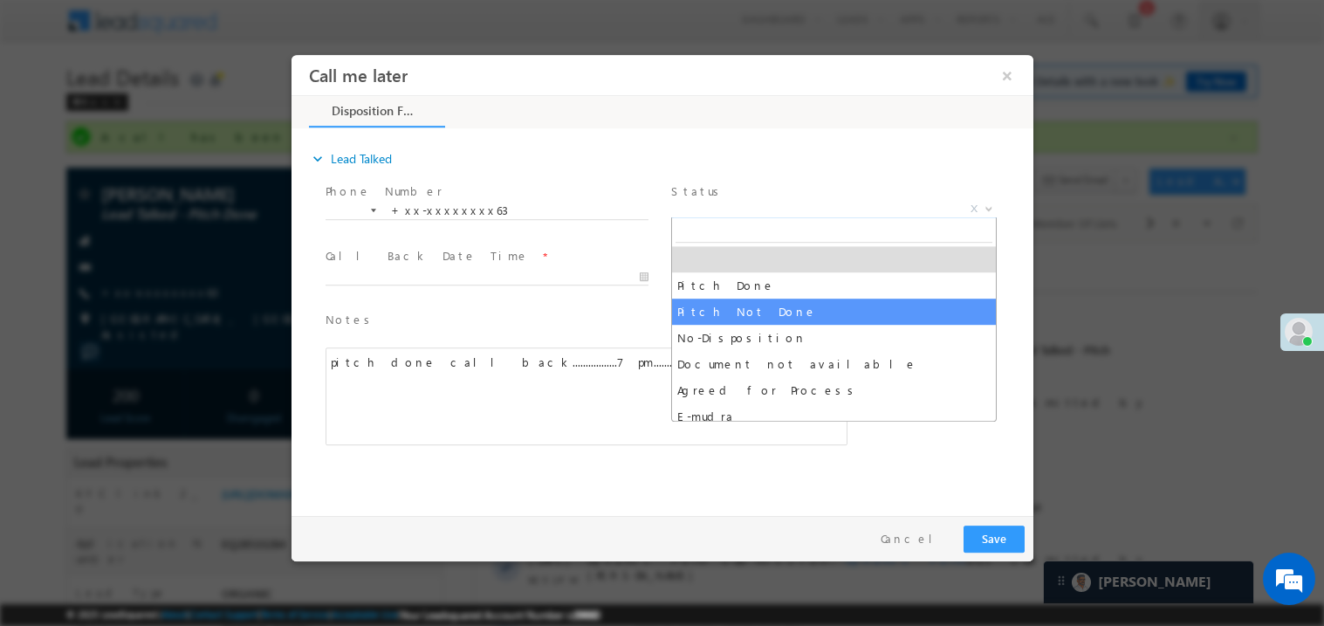
select select "Pitch Not Done"
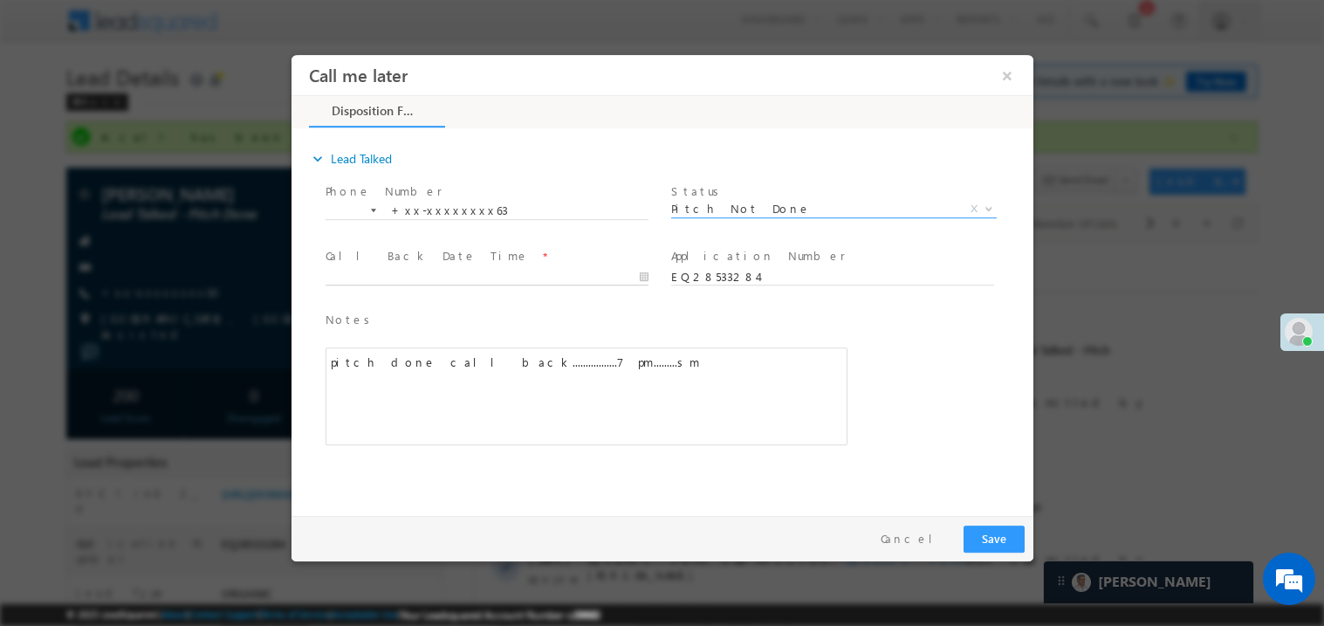
click at [399, 271] on body "Call me later ×" at bounding box center [662, 280] width 742 height 453
type input "09/08/25 10:08 PM"
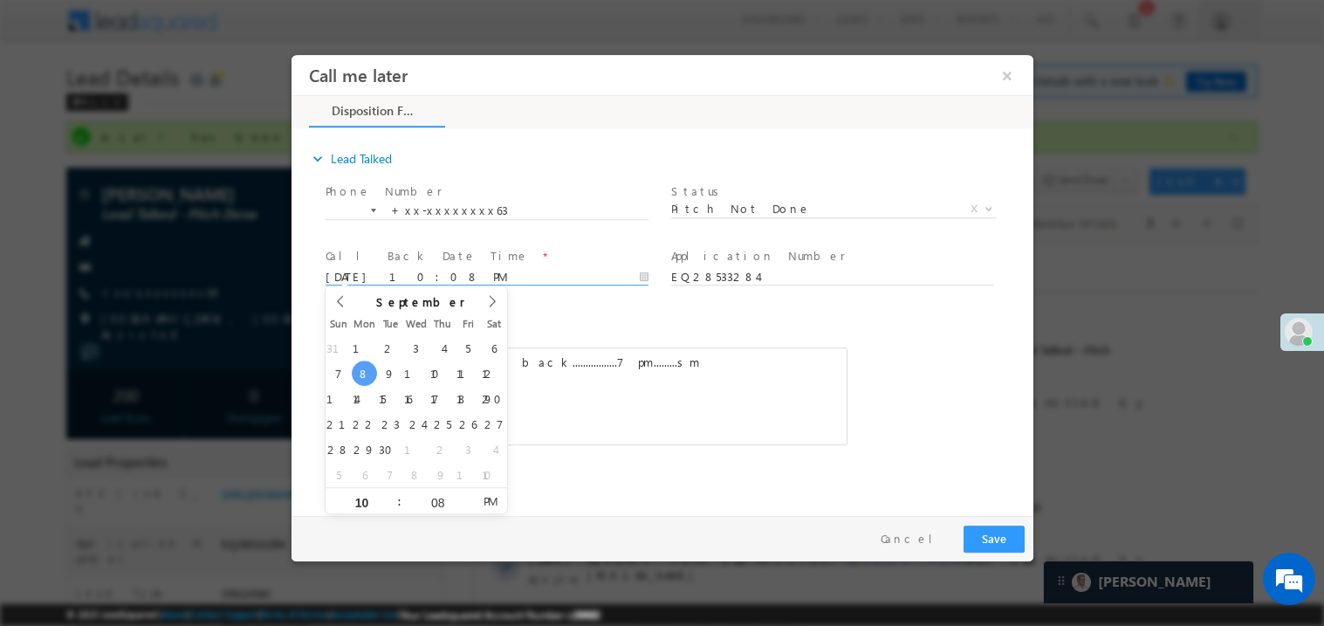
click at [645, 396] on div "pitch done call back.................7 pm.........sm" at bounding box center [586, 396] width 522 height 98
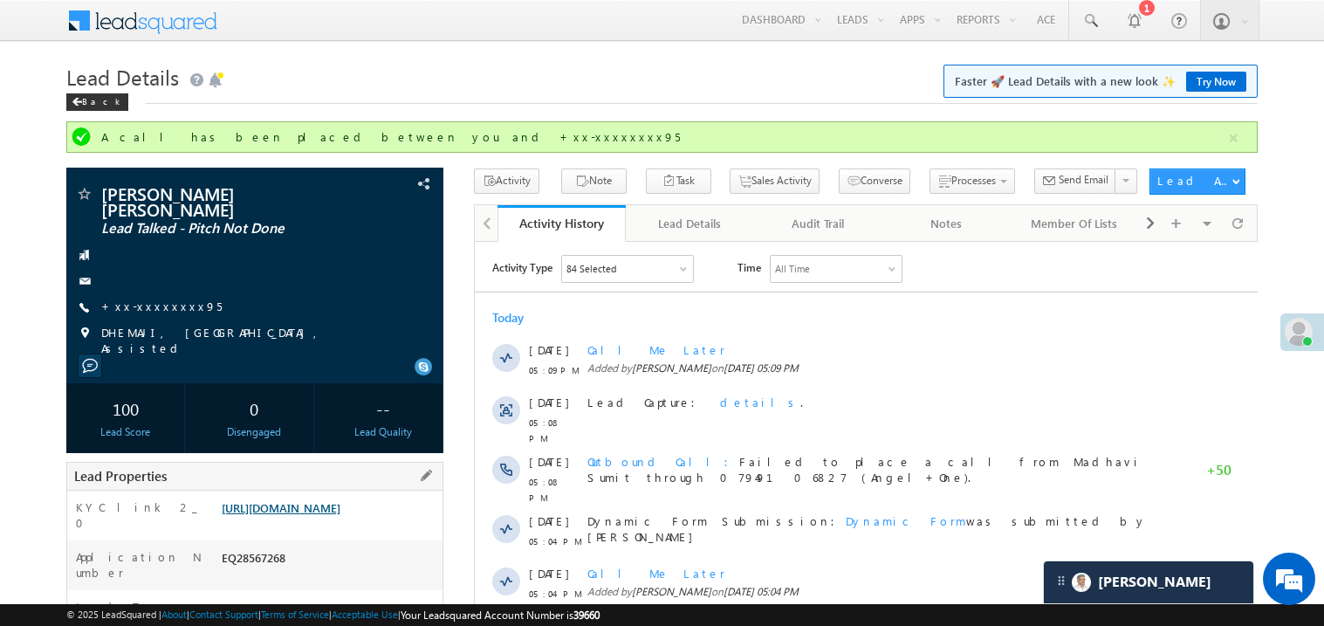
click at [331, 500] on link "https://angelbroking1-pk3em7sa.customui-test.leadsquared.com?leadId=bbc9a901-f8…" at bounding box center [281, 507] width 119 height 15
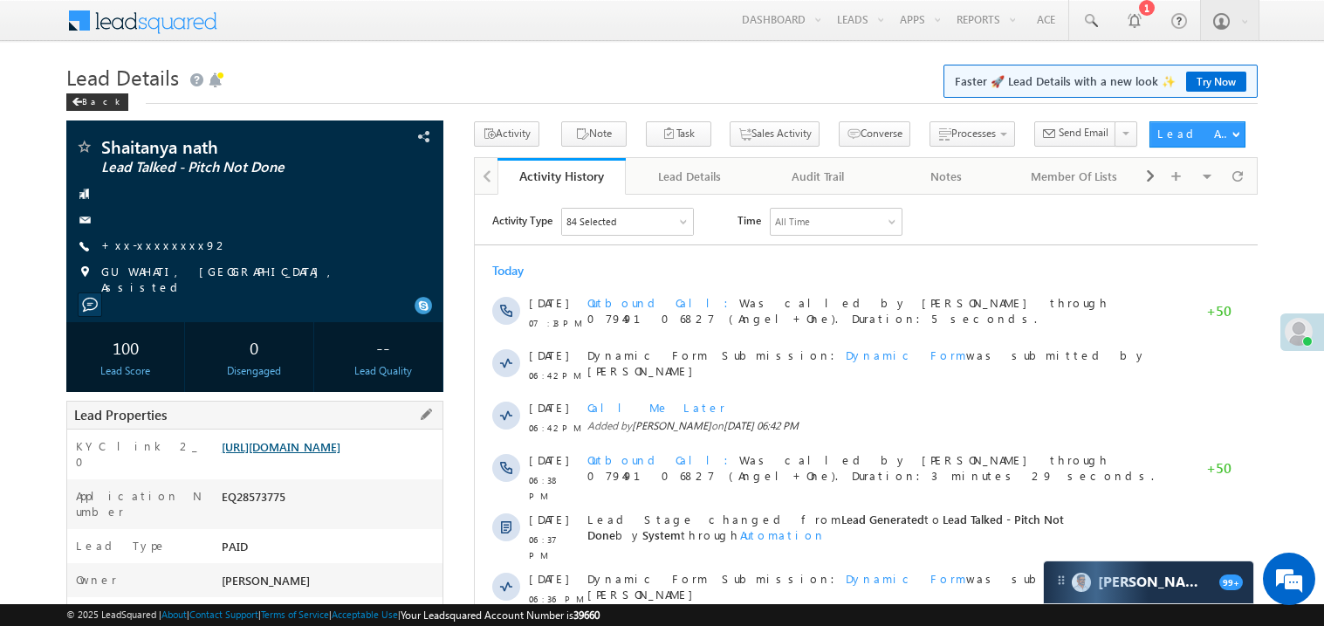
click at [308, 450] on link "https://angelbroking1-pk3em7sa.customui-test.leadsquared.com?leadId=a30f8085-e5…" at bounding box center [281, 446] width 119 height 15
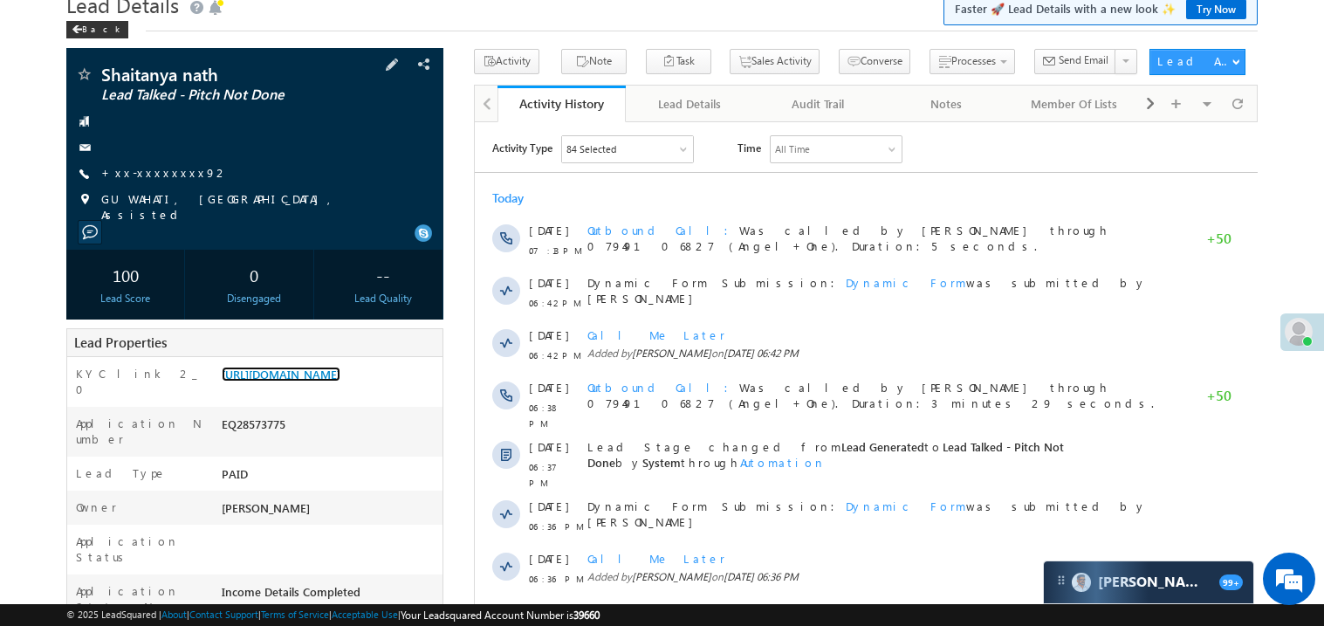
scroll to position [69, 0]
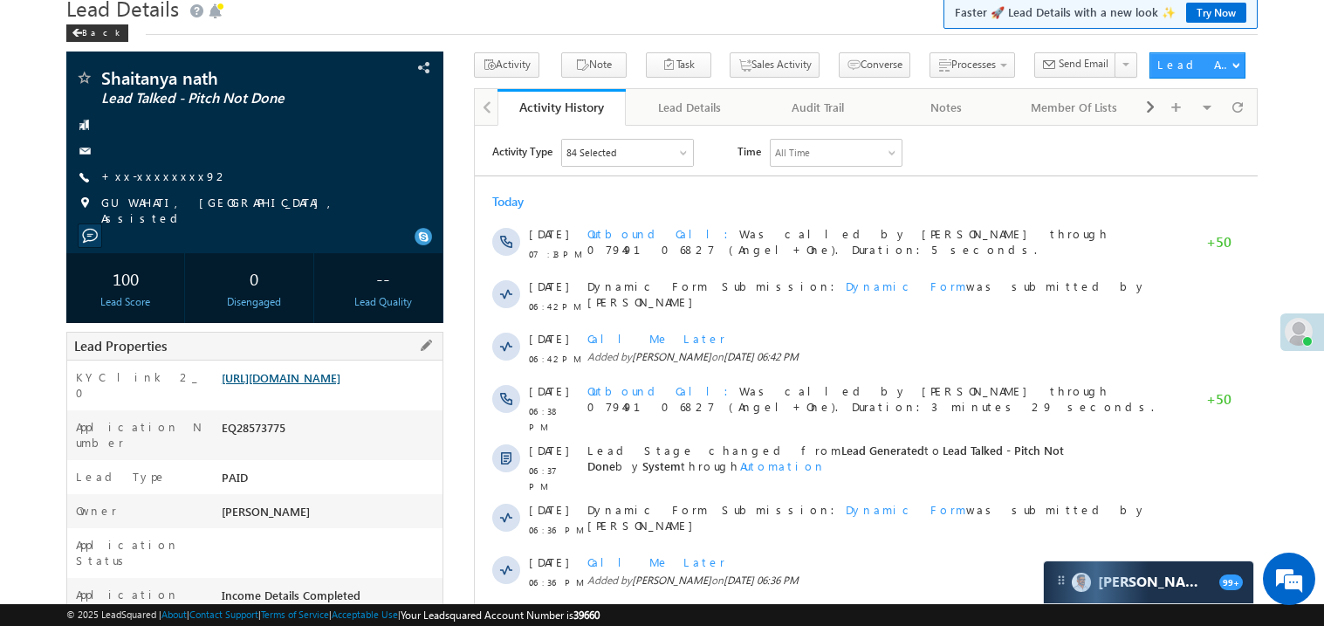
click at [307, 370] on link "https://angelbroking1-pk3em7sa.customui-test.leadsquared.com?leadId=a30f8085-e5…" at bounding box center [281, 377] width 119 height 15
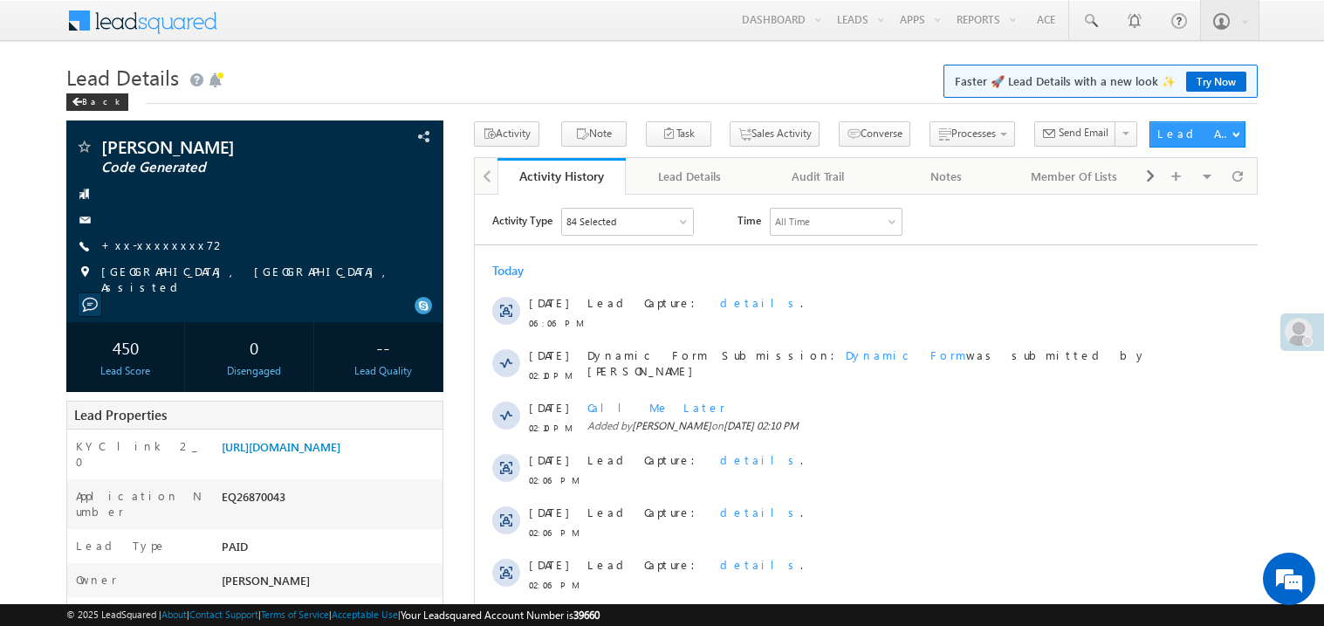
click at [166, 244] on link "+xx-xxxxxxxx72" at bounding box center [163, 244] width 125 height 15
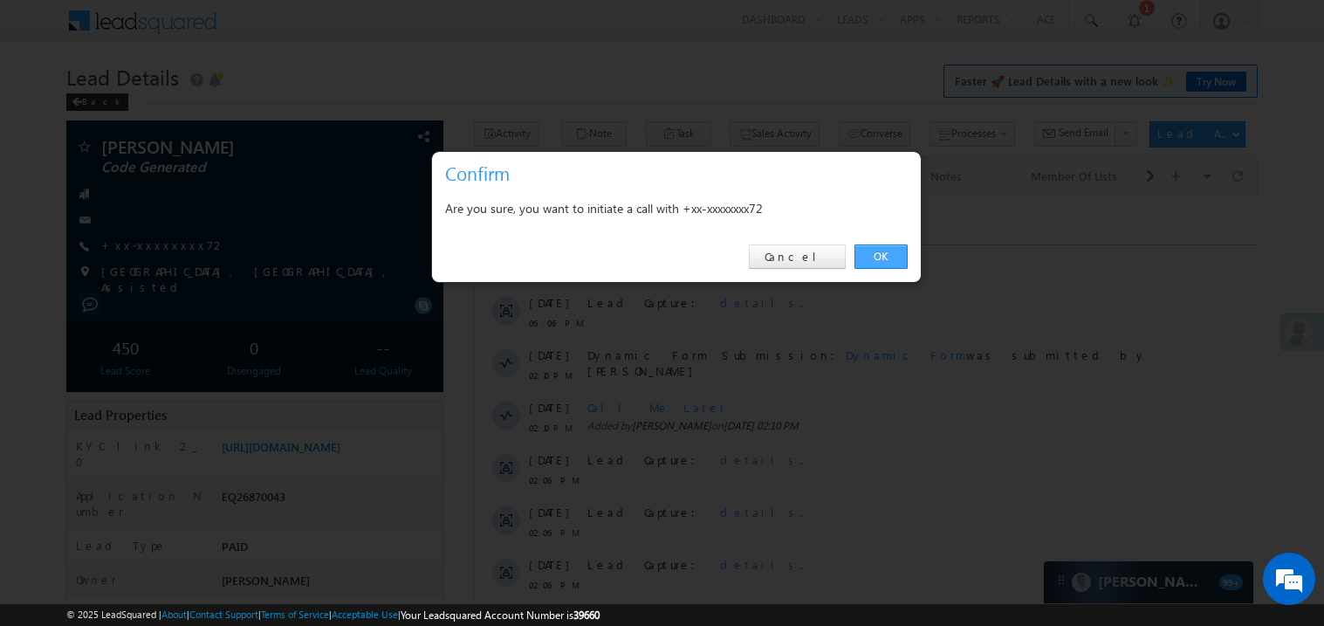
click at [877, 252] on link "OK" at bounding box center [881, 256] width 53 height 24
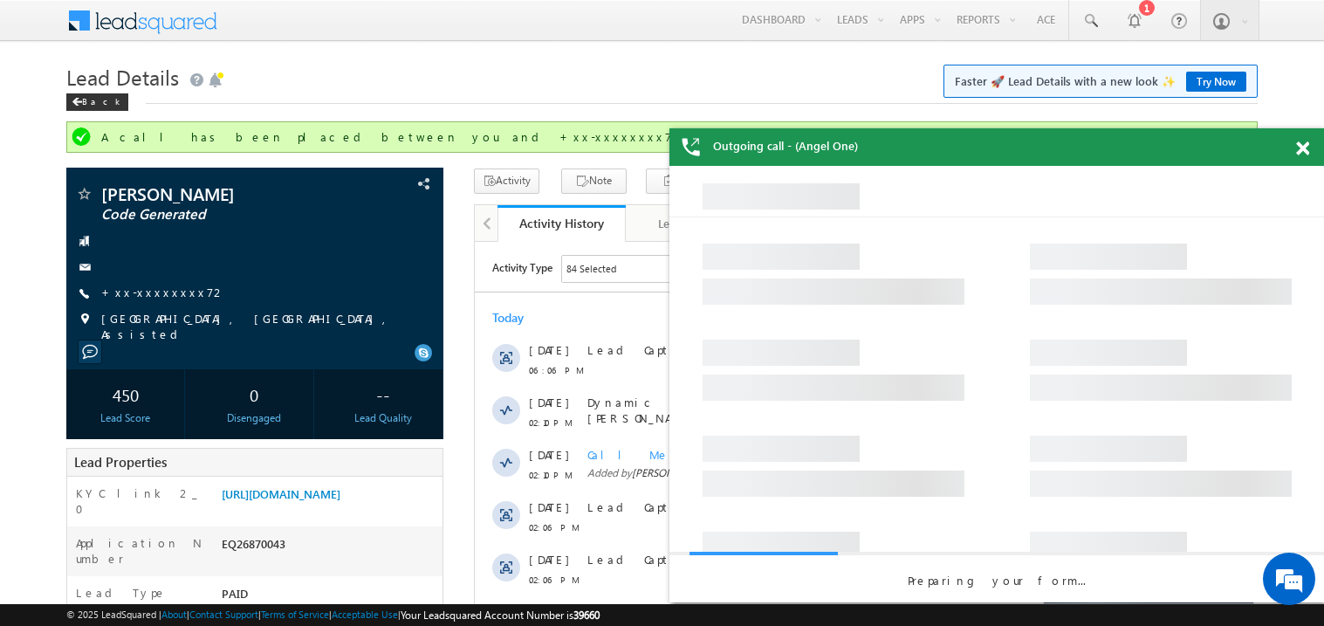
click at [1303, 141] on span at bounding box center [1303, 148] width 13 height 15
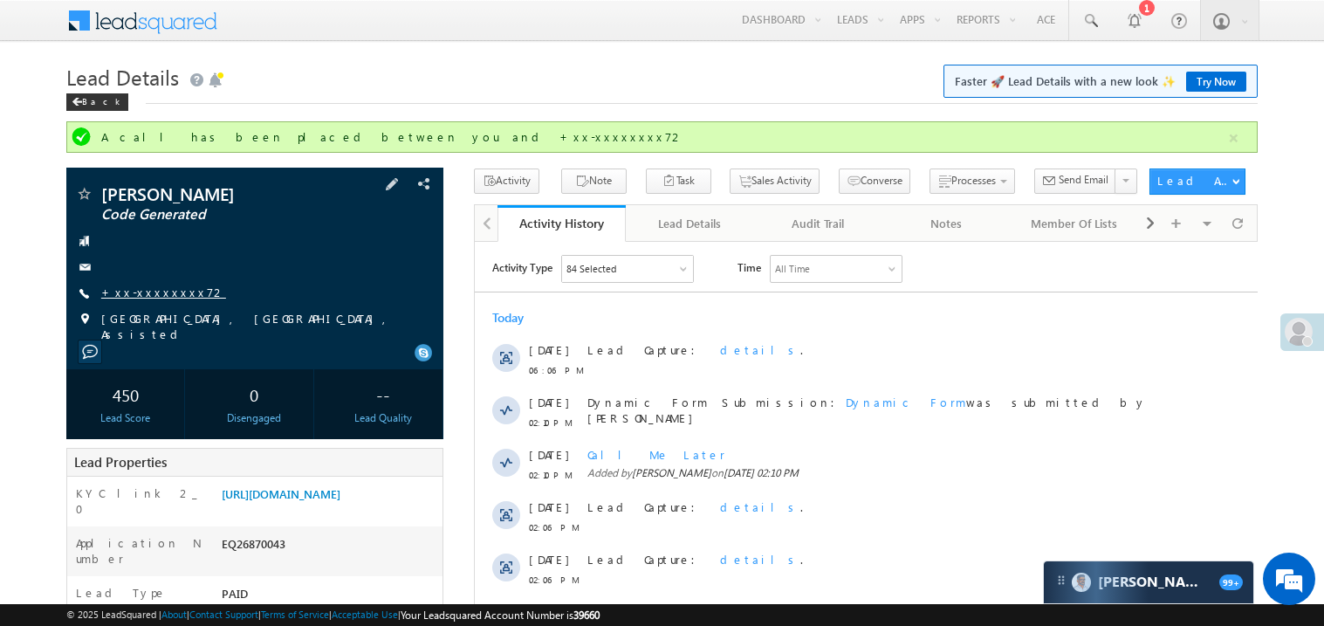
click at [121, 298] on link "+xx-xxxxxxxx72" at bounding box center [163, 292] width 125 height 15
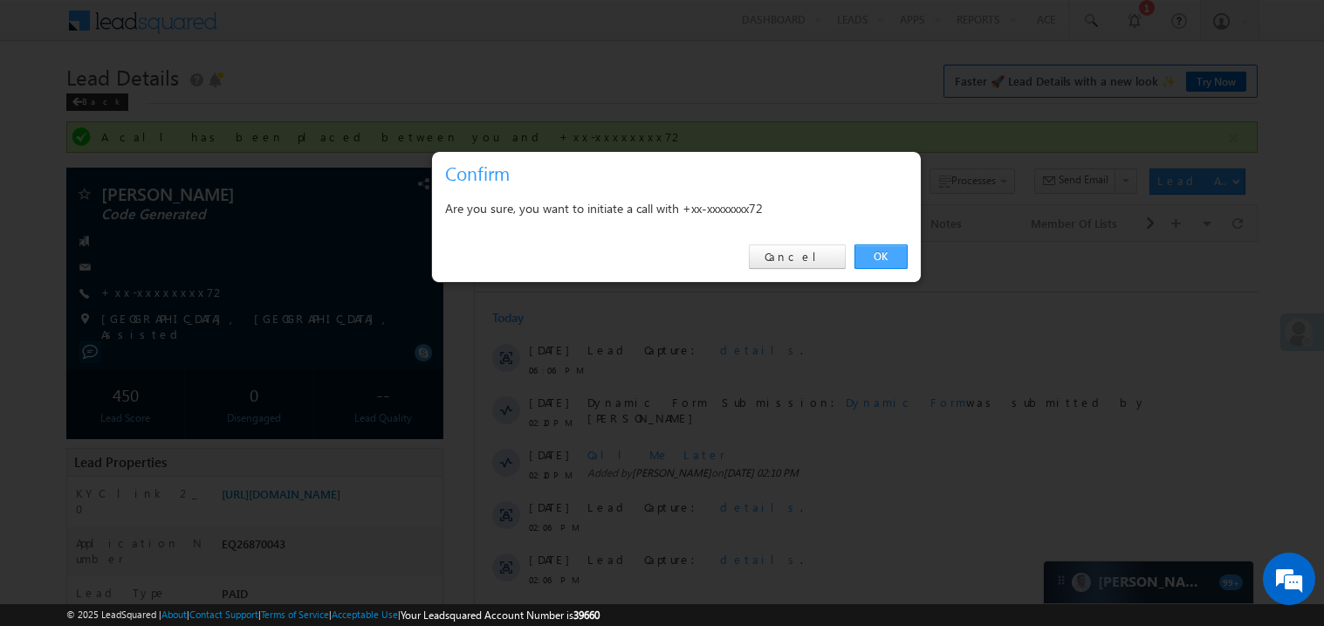
click at [876, 251] on link "OK" at bounding box center [881, 256] width 53 height 24
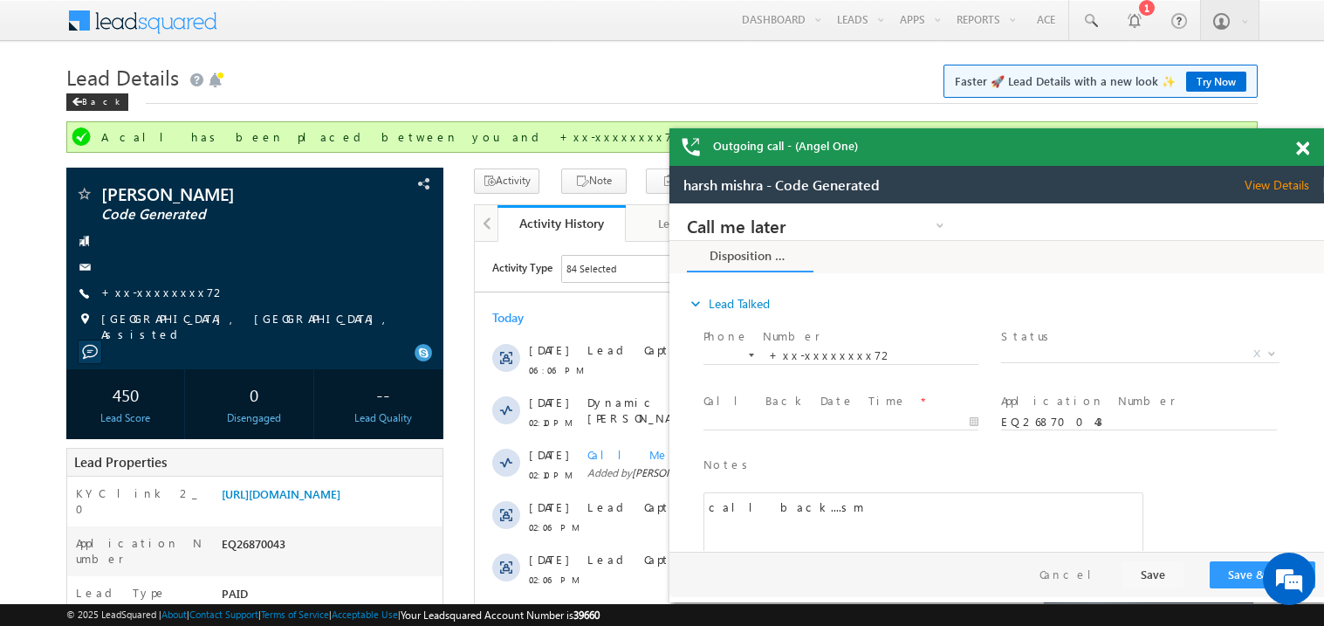
click at [1308, 149] on span at bounding box center [1303, 148] width 13 height 15
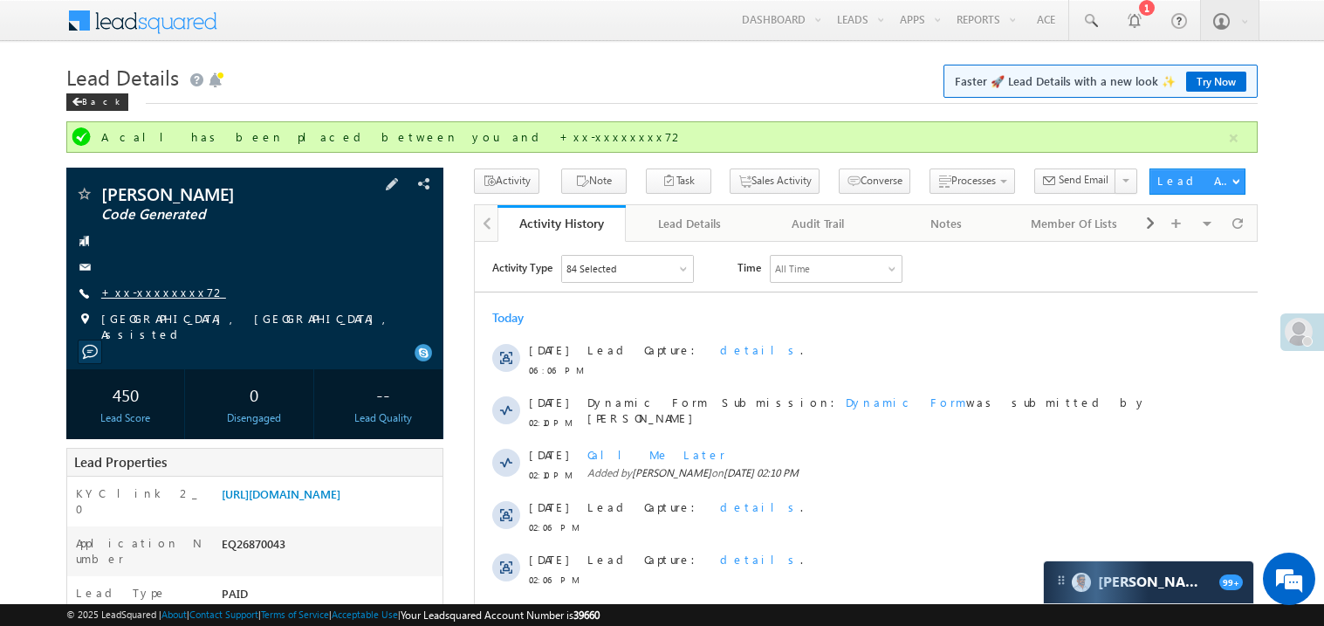
click at [156, 296] on link "+xx-xxxxxxxx72" at bounding box center [163, 292] width 125 height 15
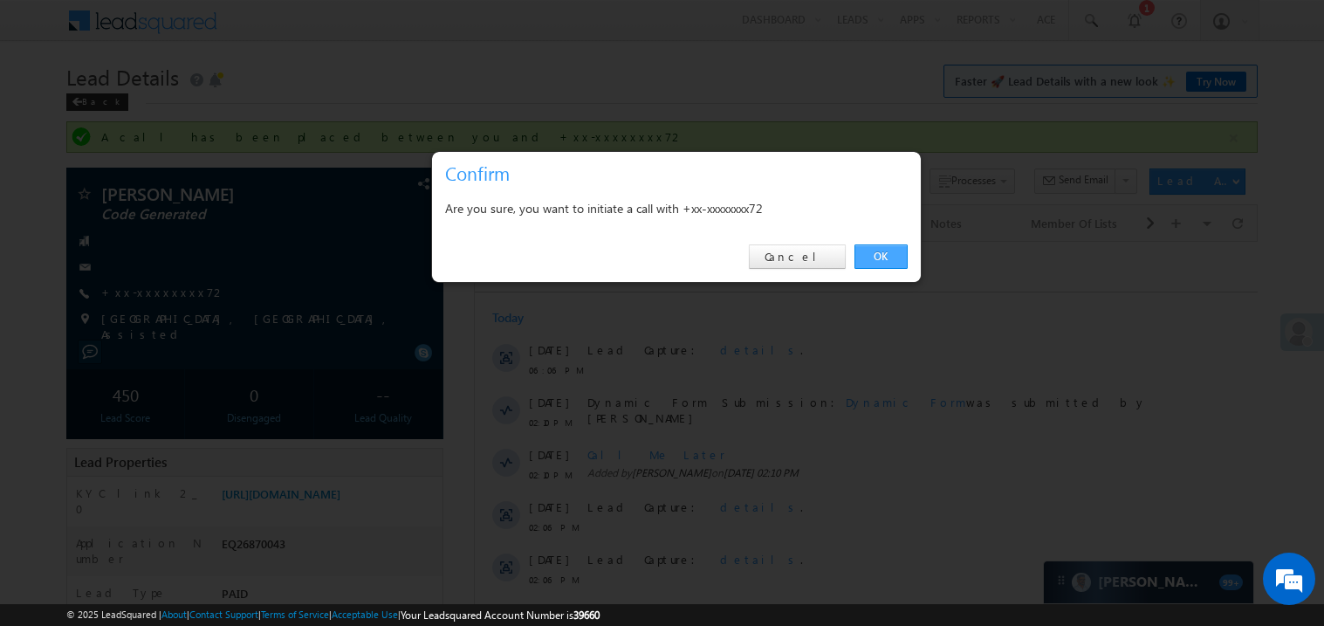
click at [880, 253] on link "OK" at bounding box center [881, 256] width 53 height 24
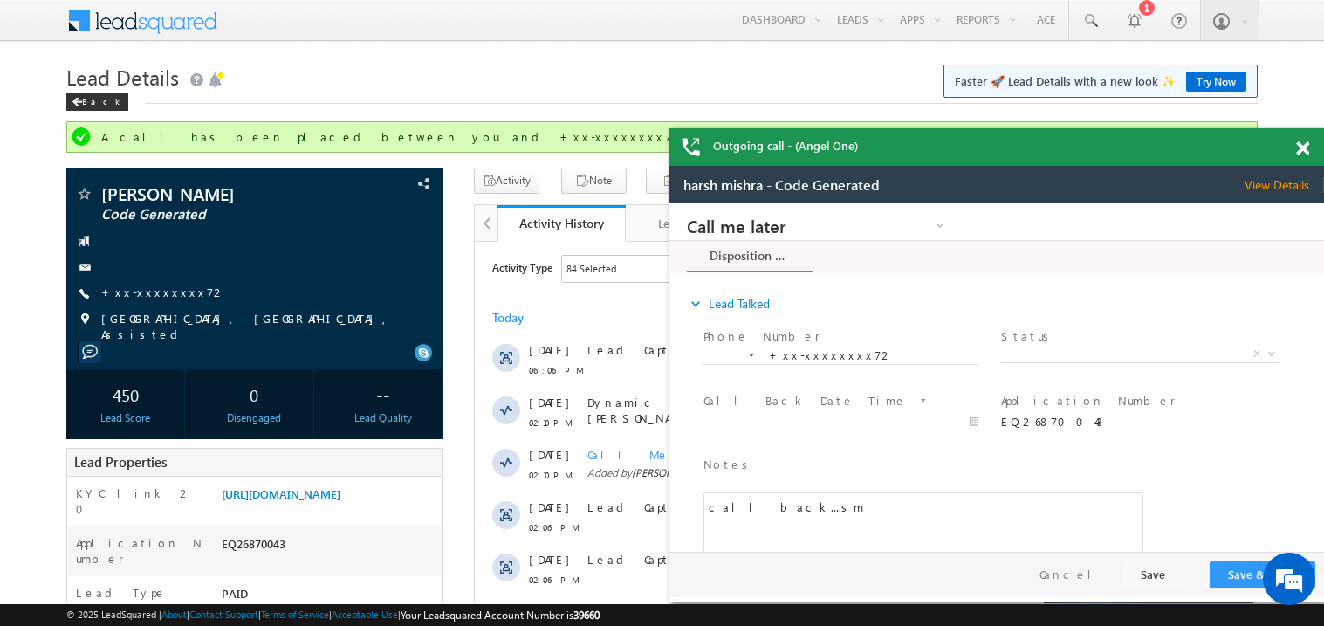
click at [1304, 148] on span at bounding box center [1303, 148] width 13 height 15
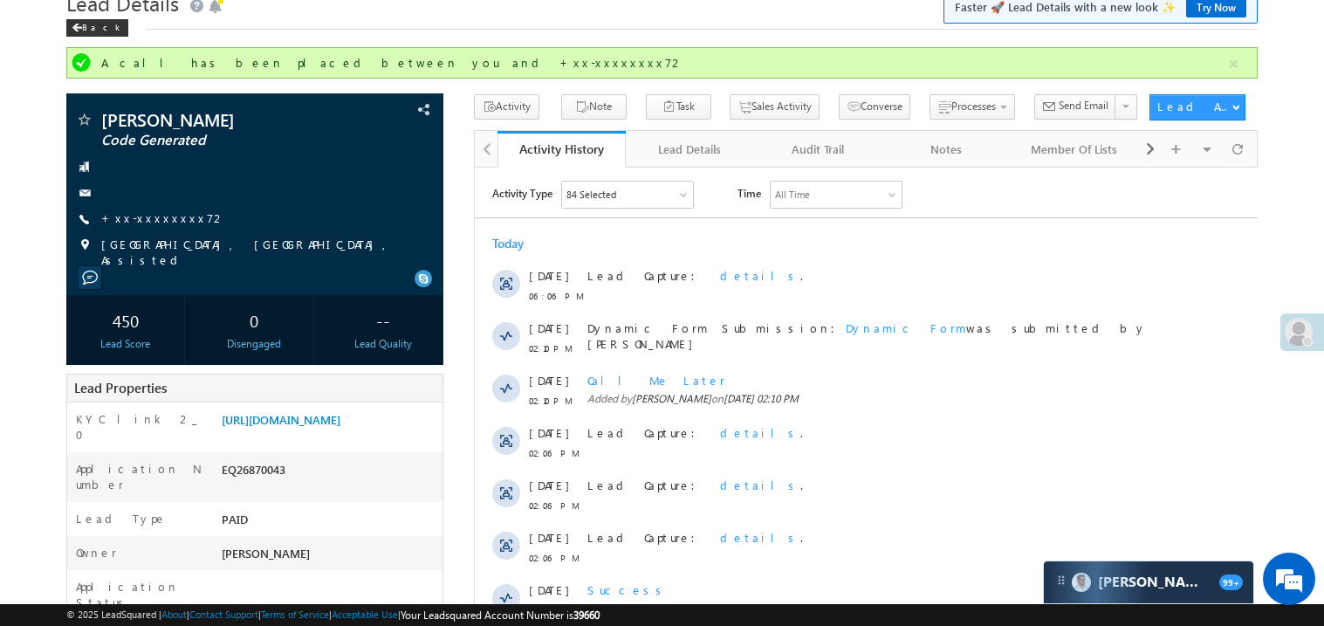
scroll to position [69, 0]
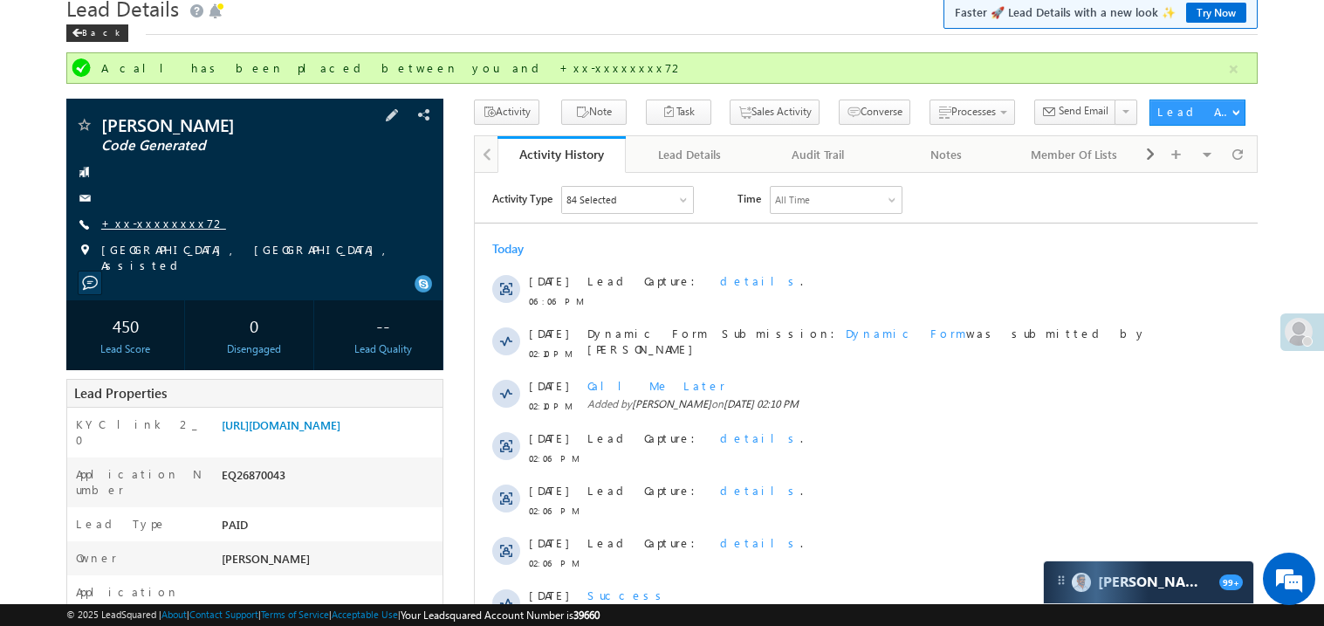
click at [158, 225] on link "+xx-xxxxxxxx72" at bounding box center [163, 223] width 125 height 15
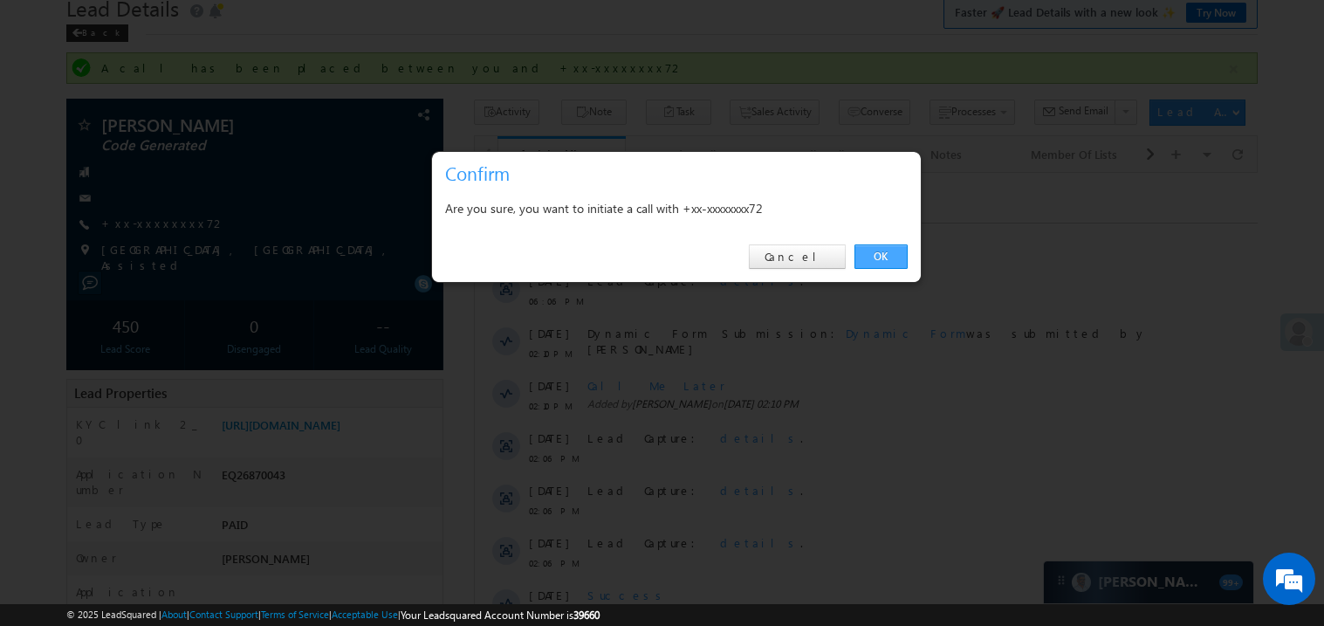
click at [878, 255] on link "OK" at bounding box center [881, 256] width 53 height 24
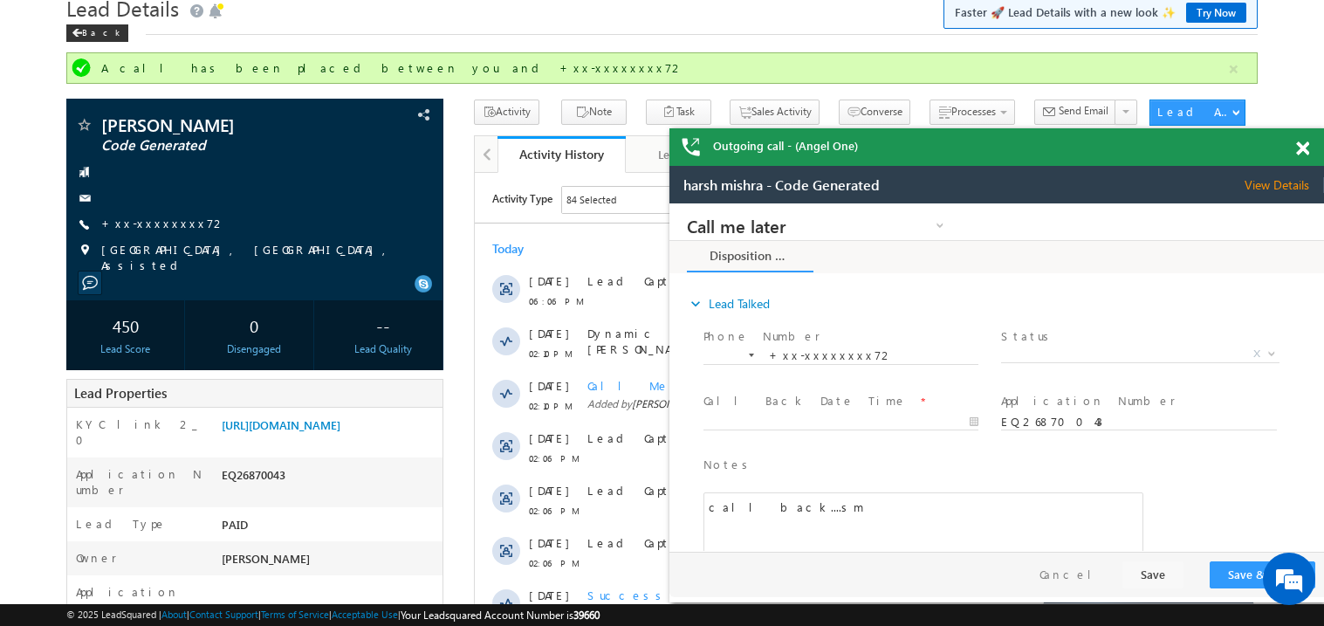
scroll to position [0, 0]
click at [1304, 150] on span at bounding box center [1303, 148] width 13 height 15
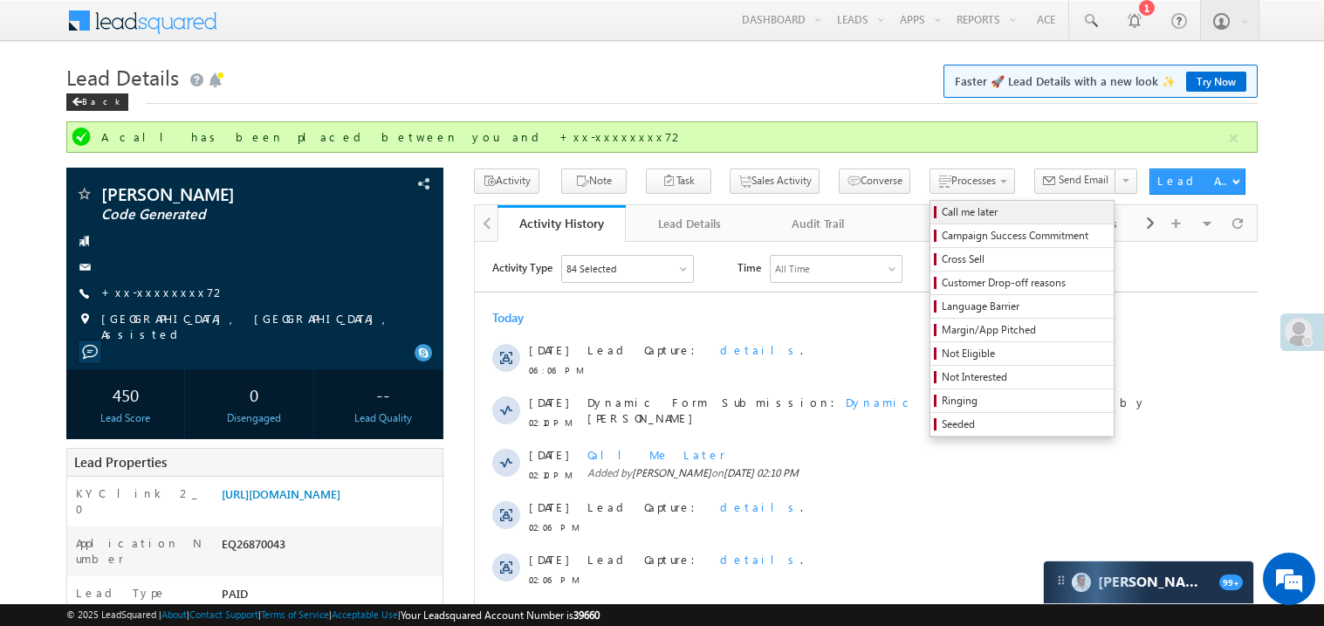
click at [942, 217] on span "Call me later" at bounding box center [1025, 212] width 166 height 16
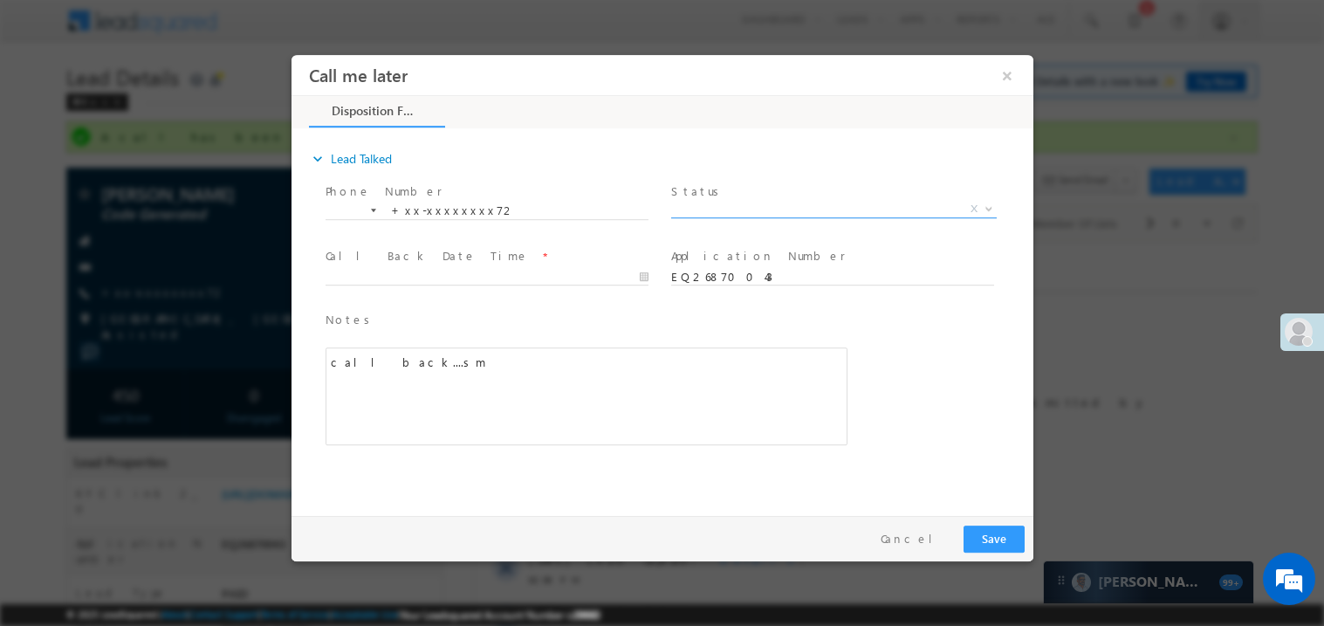
click at [692, 200] on span "X" at bounding box center [834, 208] width 326 height 17
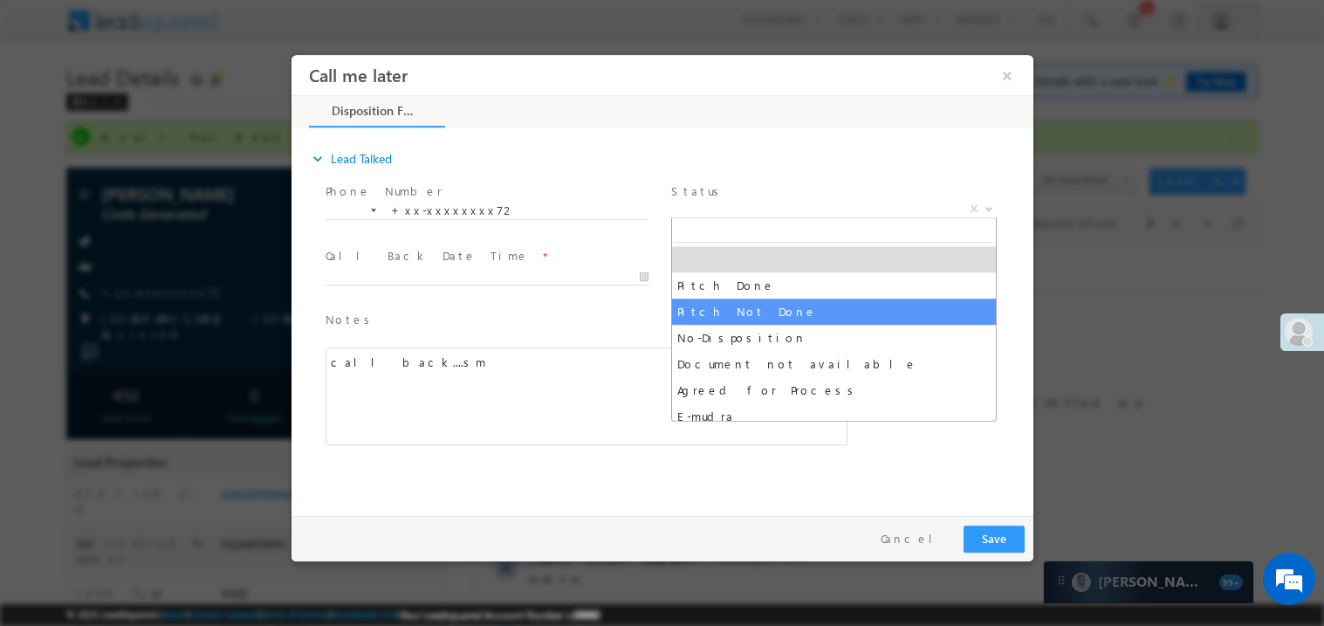
select select "Pitch Not Done"
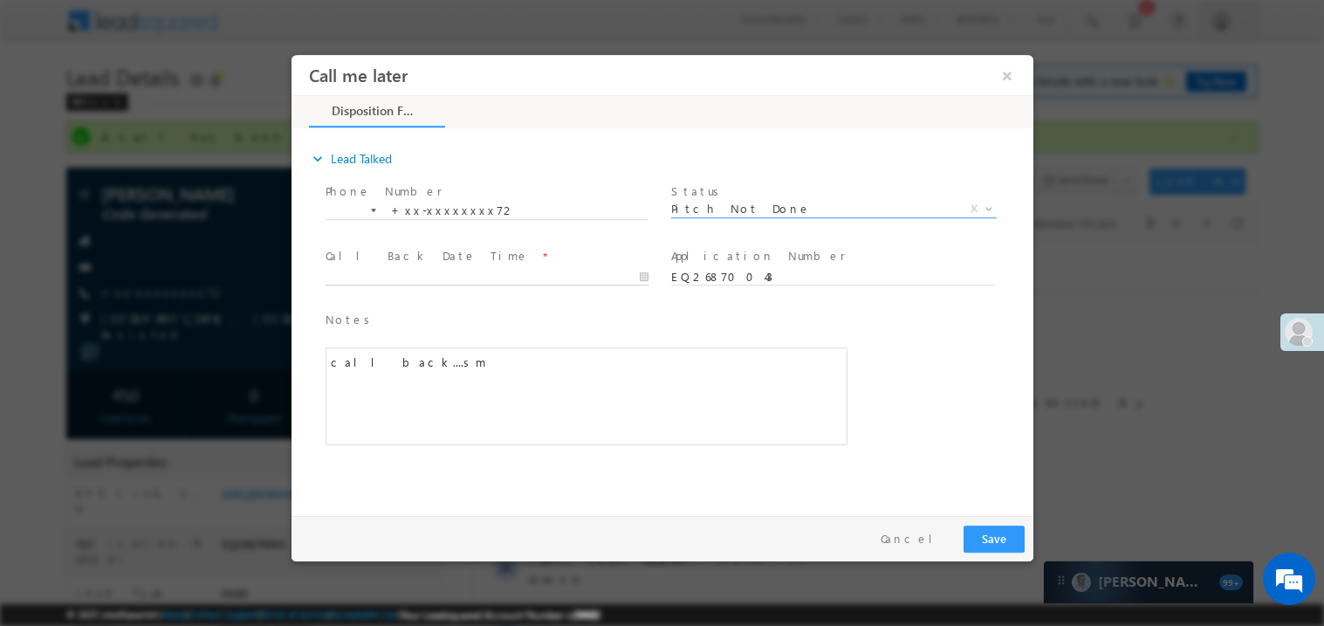
click at [346, 274] on body "Call me later ×" at bounding box center [662, 280] width 742 height 453
type input "09/08/25 10:14 PM"
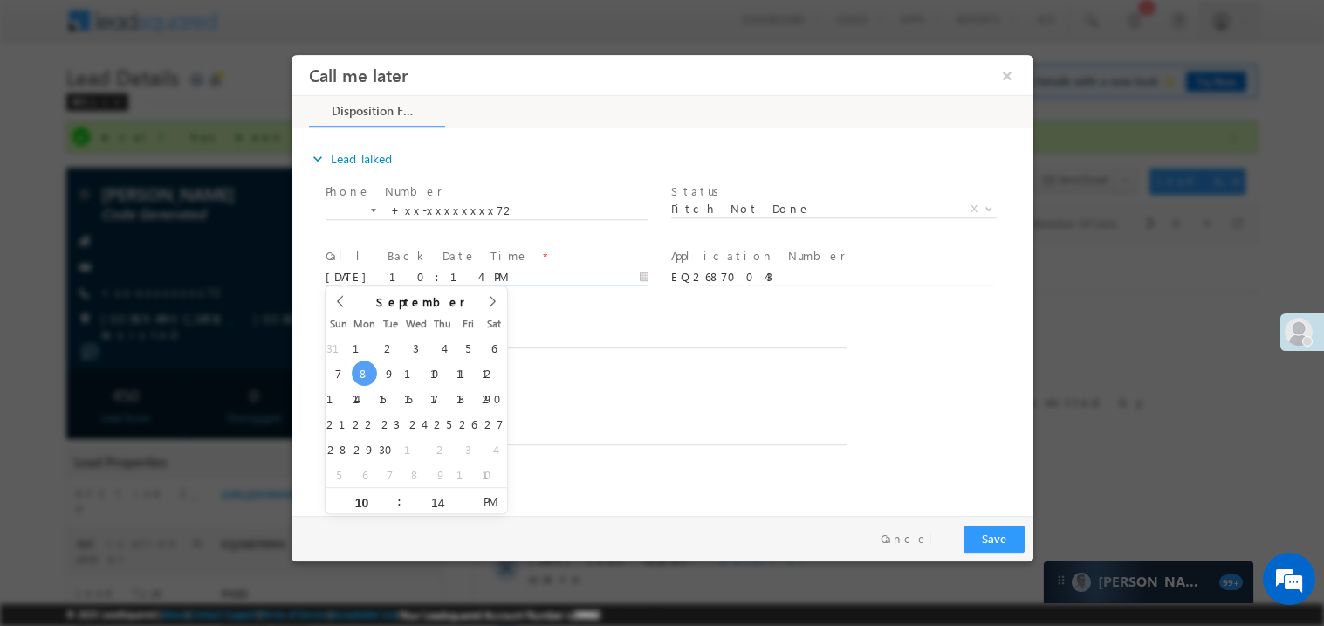
click at [644, 412] on div "call back....sm" at bounding box center [586, 396] width 522 height 98
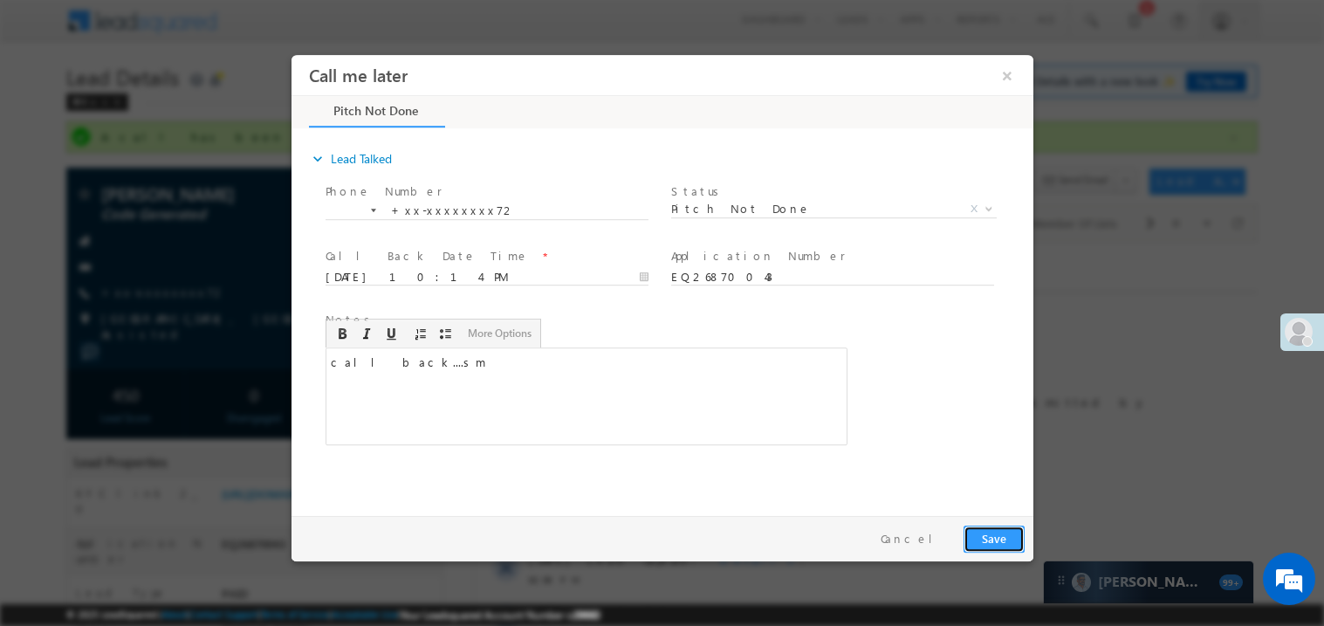
click at [1009, 535] on button "Save" at bounding box center [993, 538] width 61 height 27
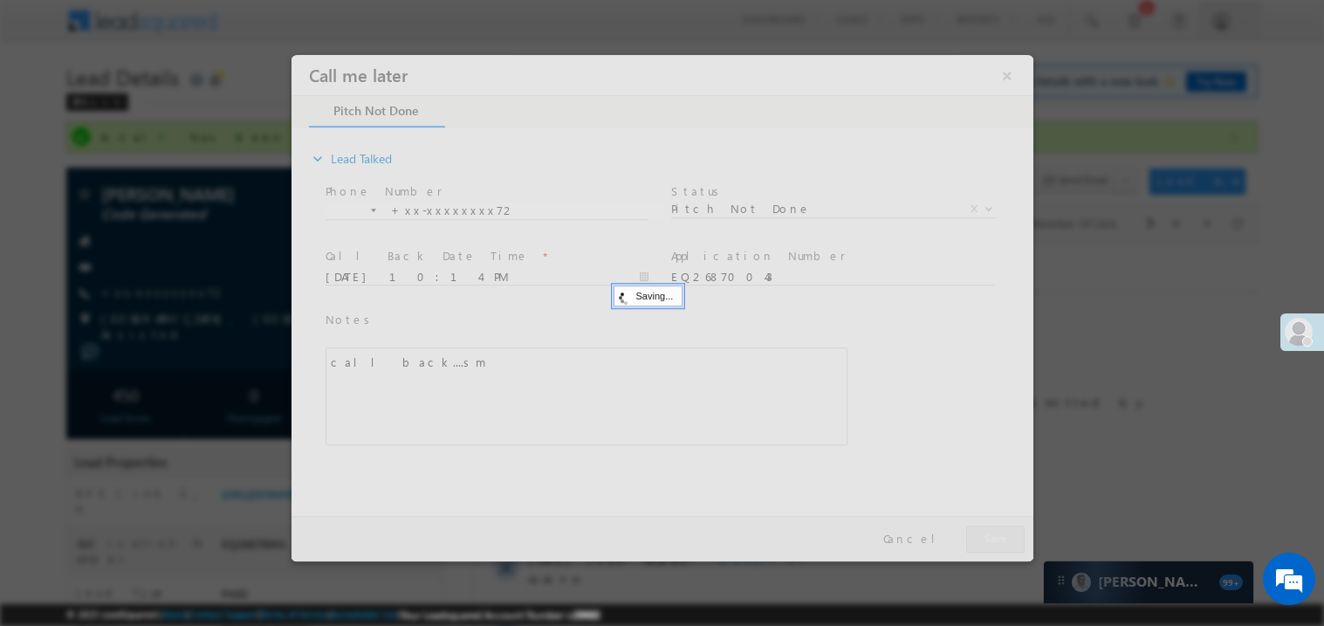
click at [1009, 535] on div at bounding box center [662, 307] width 742 height 506
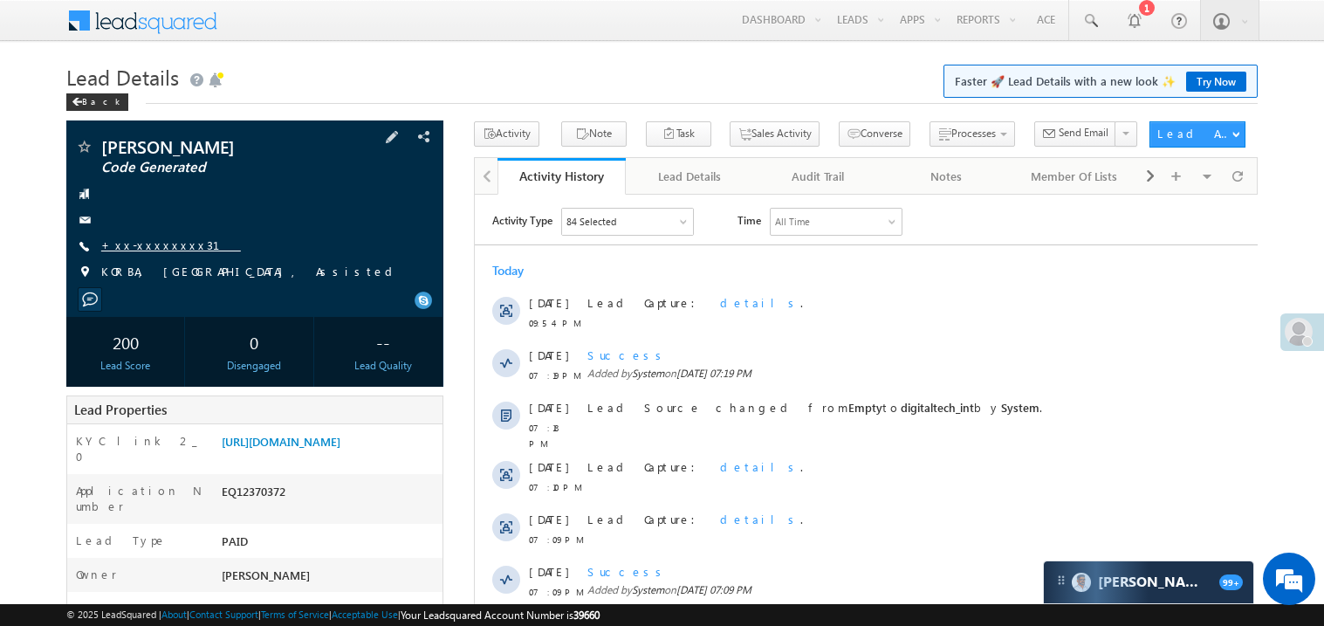
click at [153, 251] on link "+xx-xxxxxxxx31" at bounding box center [171, 244] width 140 height 15
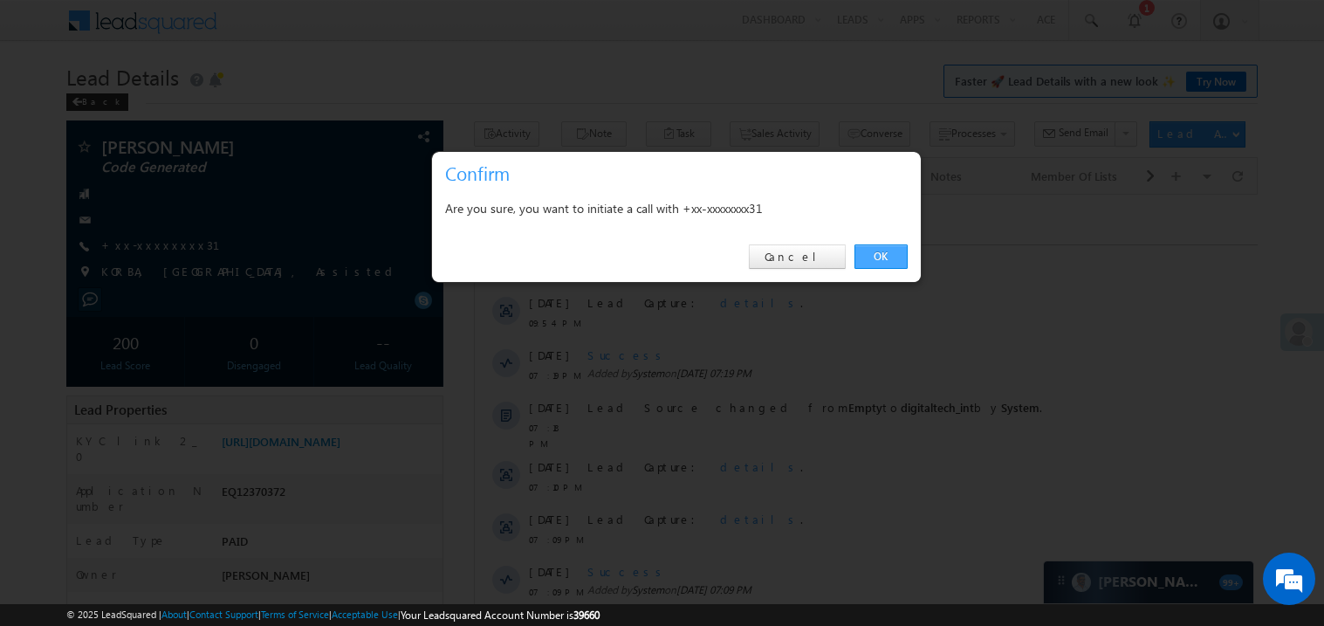
click at [884, 251] on link "OK" at bounding box center [881, 256] width 53 height 24
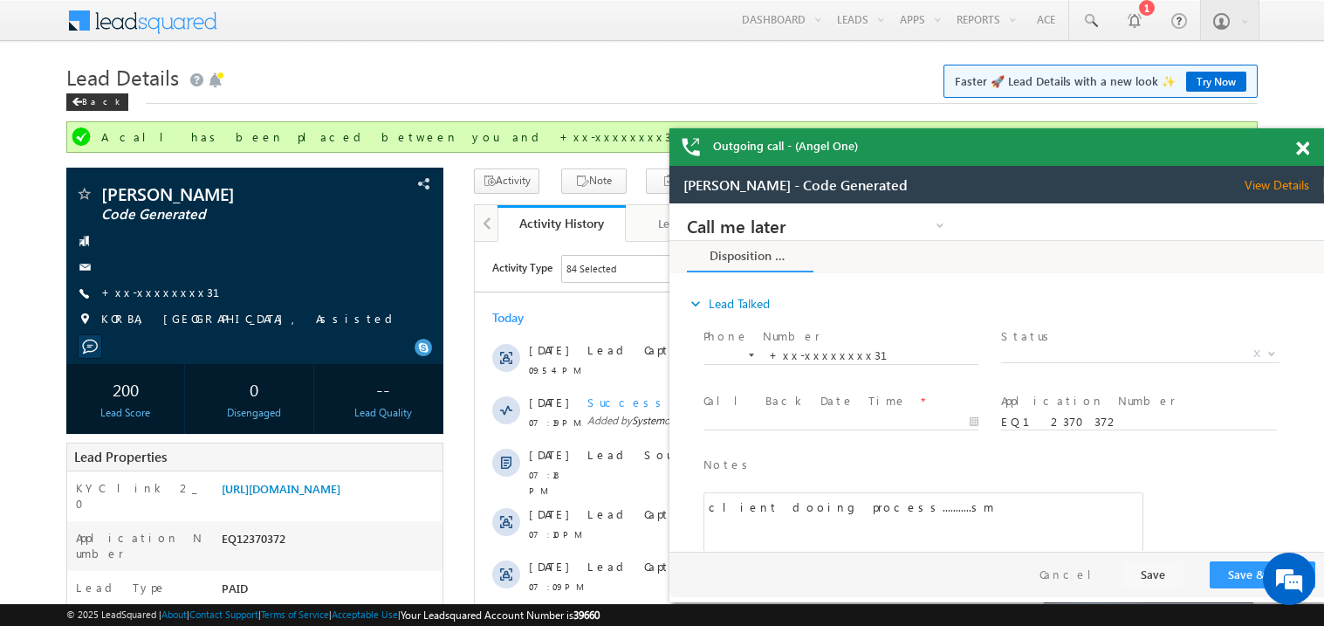
click at [1299, 141] on span at bounding box center [1303, 148] width 13 height 15
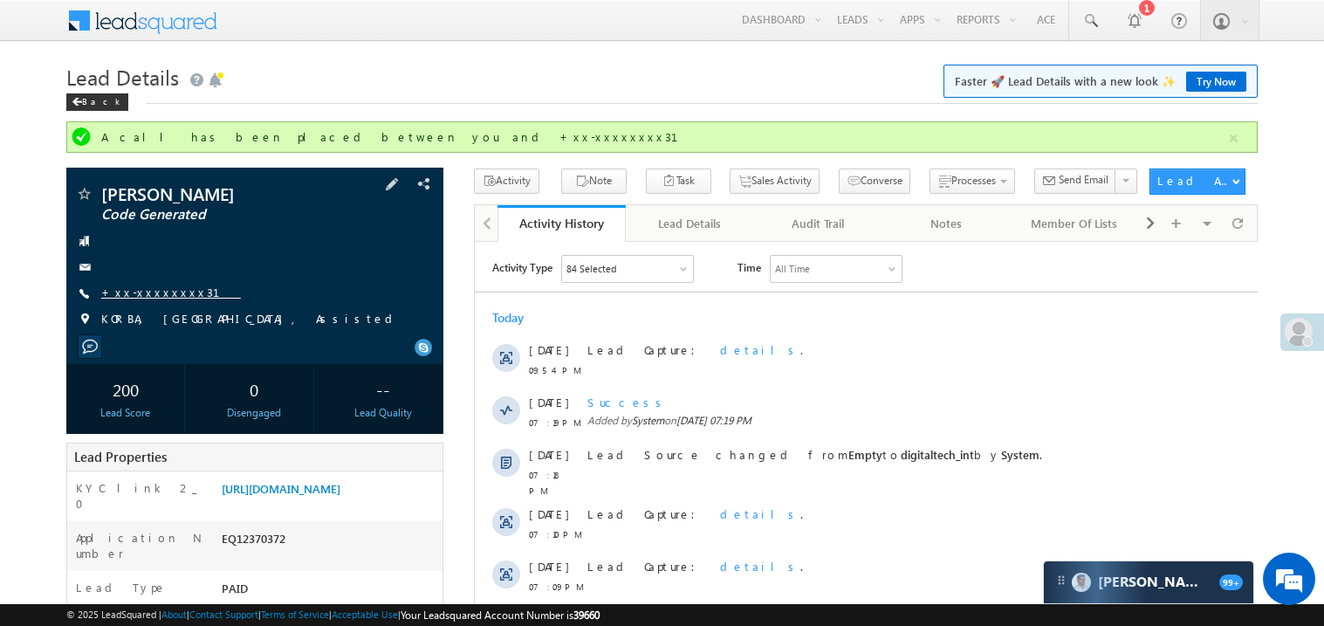
click at [163, 292] on link "+xx-xxxxxxxx31" at bounding box center [171, 292] width 140 height 15
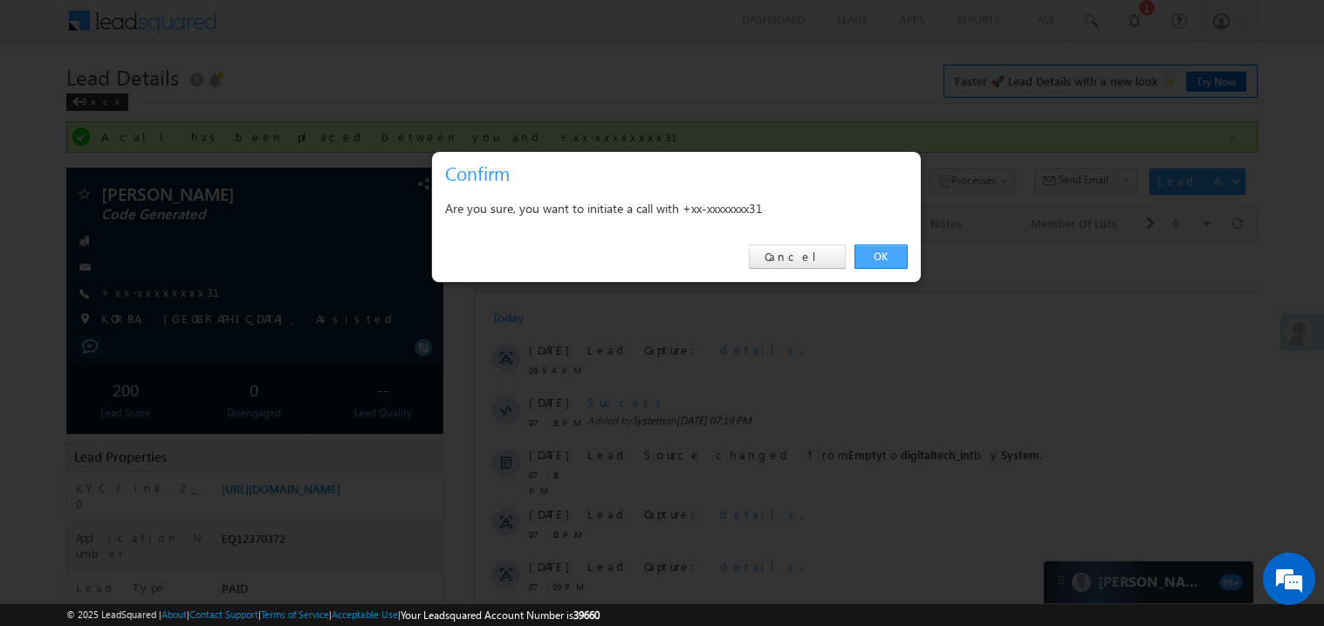
click at [873, 254] on link "OK" at bounding box center [881, 256] width 53 height 24
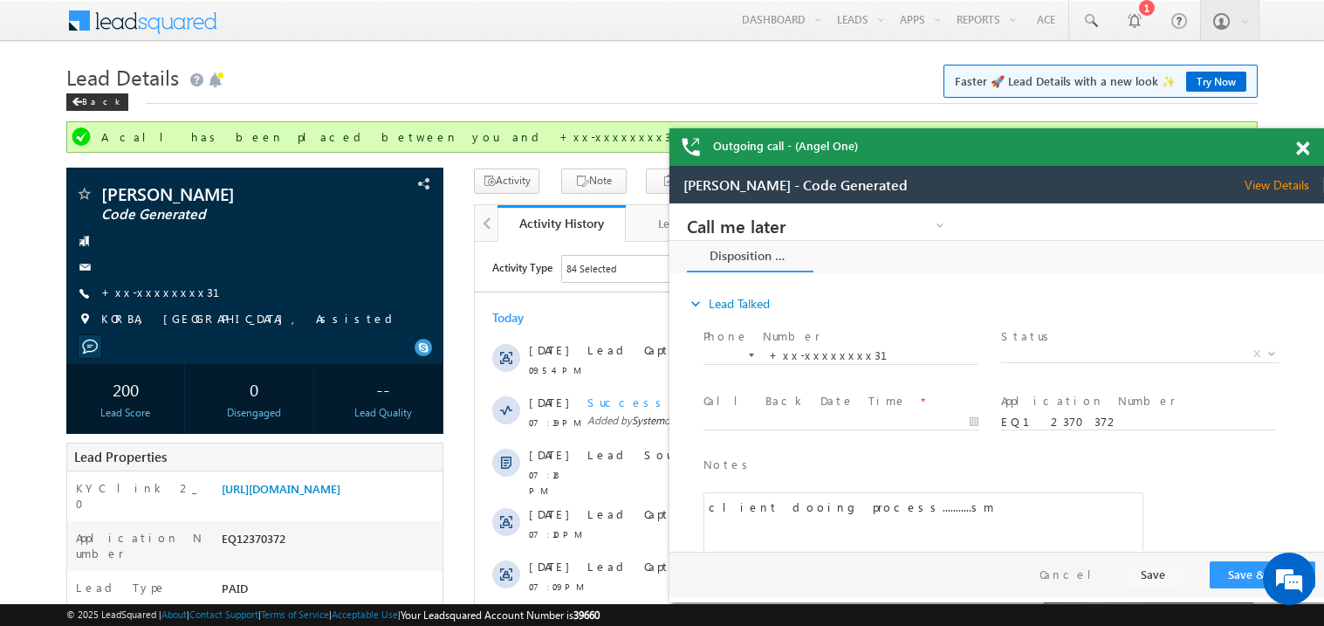
click at [1306, 153] on span at bounding box center [1303, 148] width 13 height 15
